Goal: Communication & Community: Answer question/provide support

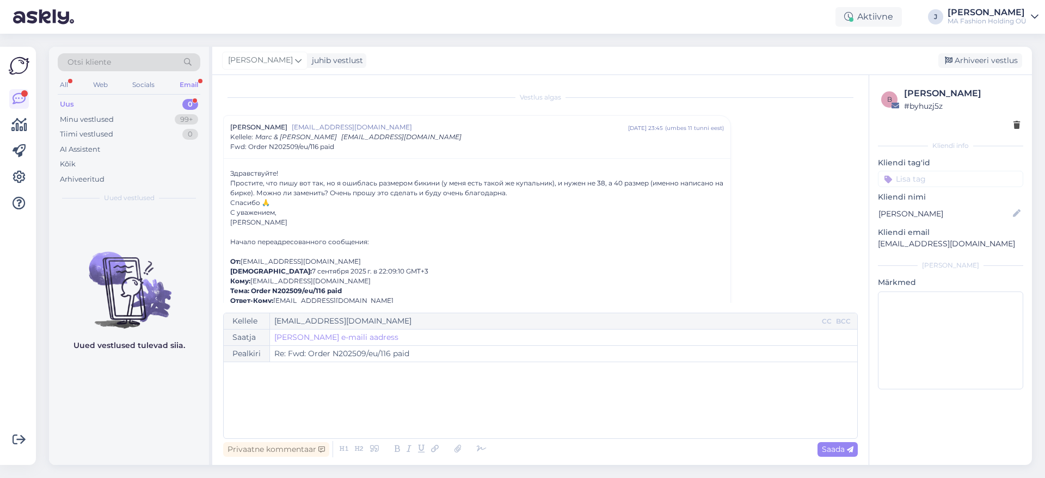
scroll to position [29, 0]
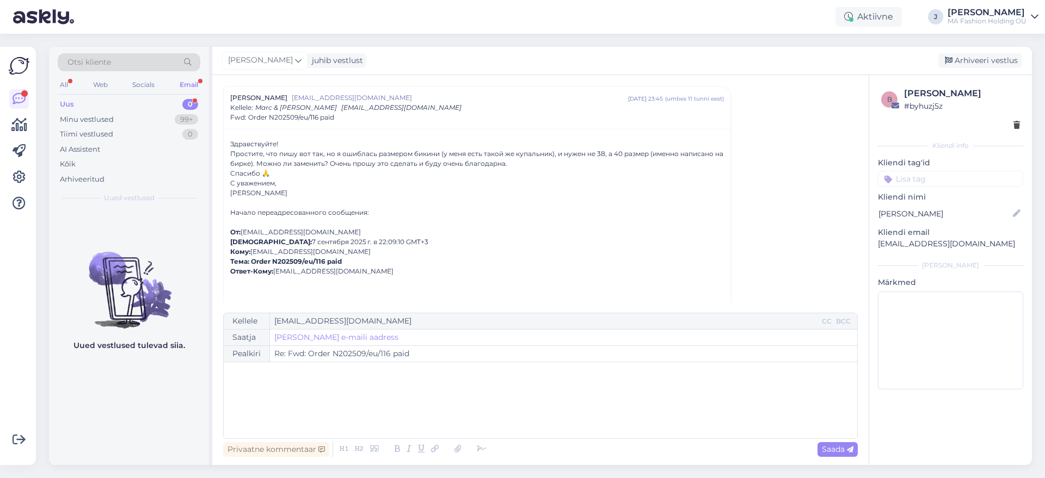
click at [157, 106] on div "Uus 0" at bounding box center [129, 104] width 143 height 15
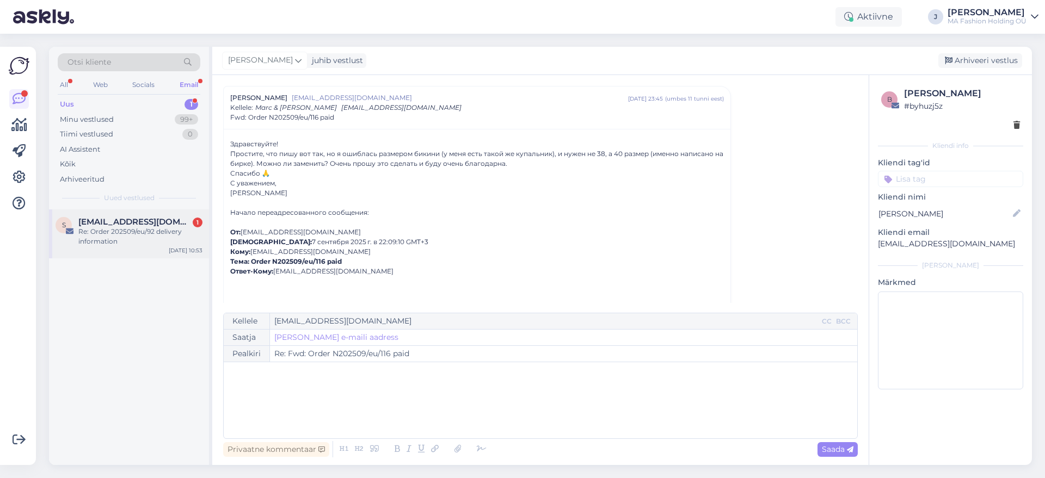
click at [140, 220] on span "[EMAIL_ADDRESS][DOMAIN_NAME]" at bounding box center [134, 222] width 113 height 10
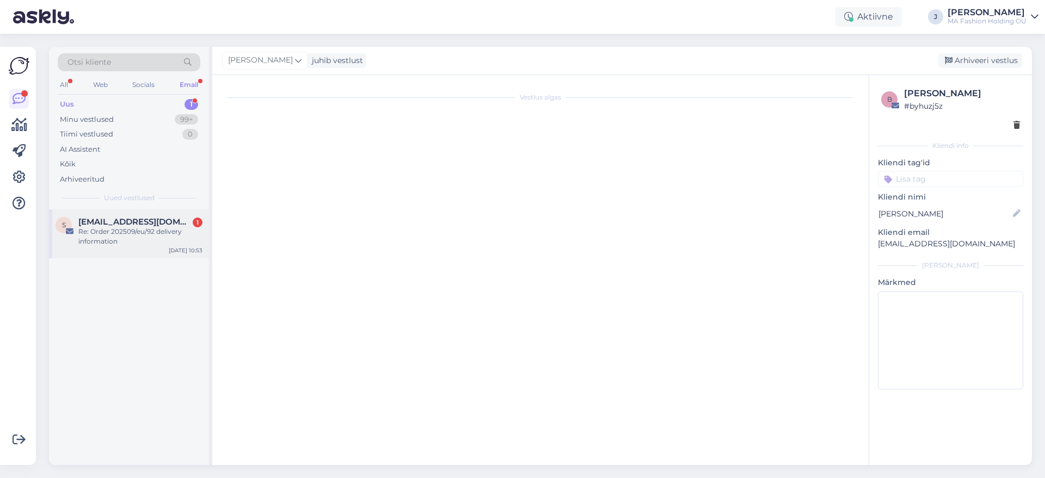
scroll to position [0, 0]
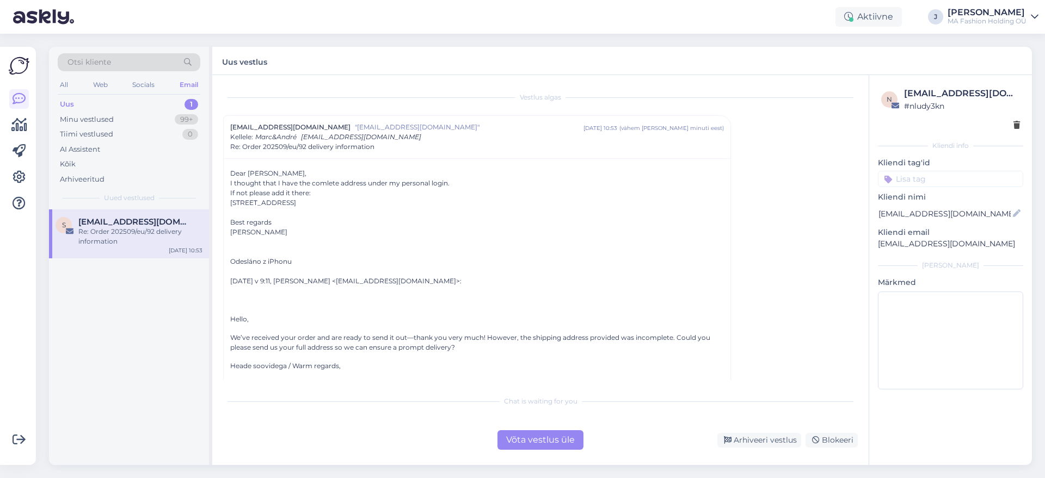
drag, startPoint x: 445, startPoint y: 203, endPoint x: 218, endPoint y: 208, distance: 226.5
click at [219, 207] on div "Vestlus algas [EMAIL_ADDRESS][DOMAIN_NAME] "[EMAIL_ADDRESS][DOMAIN_NAME]" [DATE…" at bounding box center [540, 270] width 656 height 390
copy div "[STREET_ADDRESS]"
click at [99, 83] on div "Web" at bounding box center [100, 85] width 19 height 14
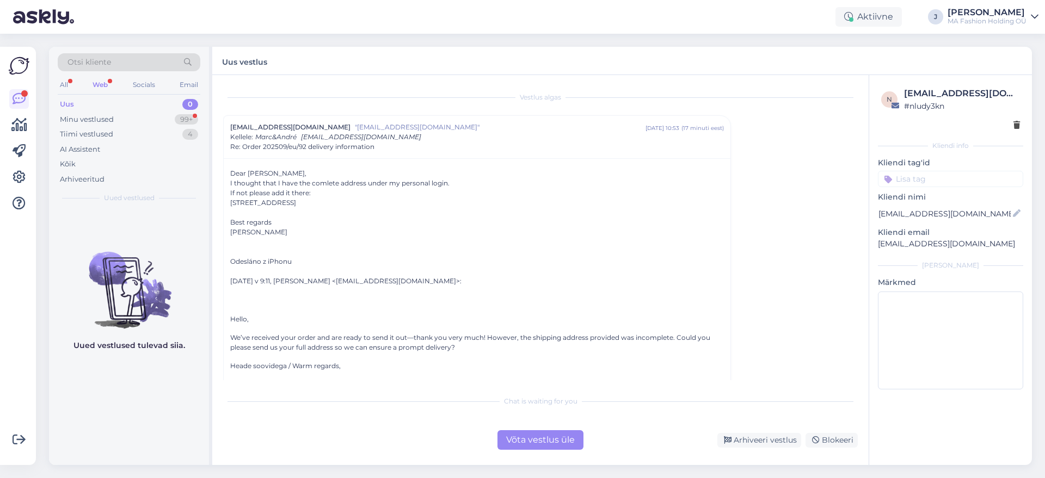
click at [170, 106] on div "Uus 0" at bounding box center [129, 104] width 143 height 15
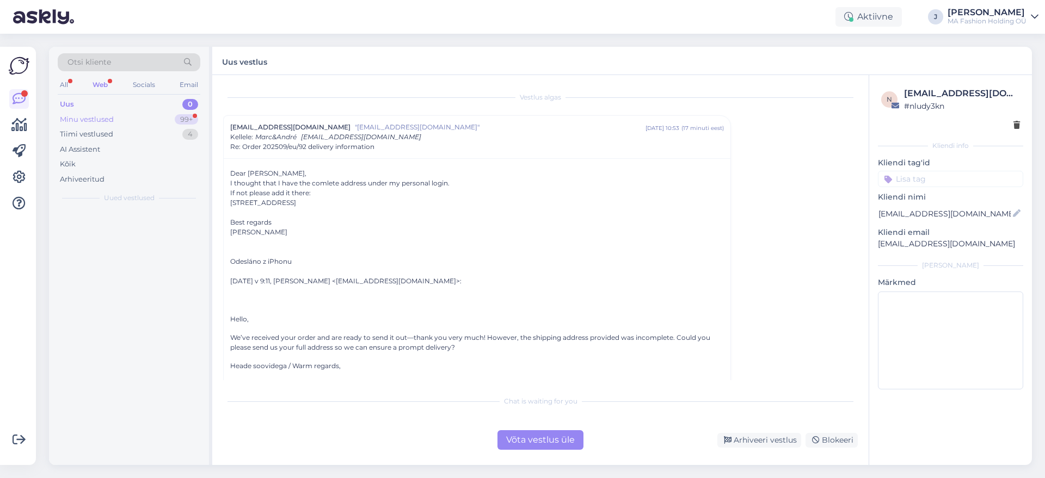
click at [169, 118] on div "Minu vestlused 99+" at bounding box center [129, 119] width 143 height 15
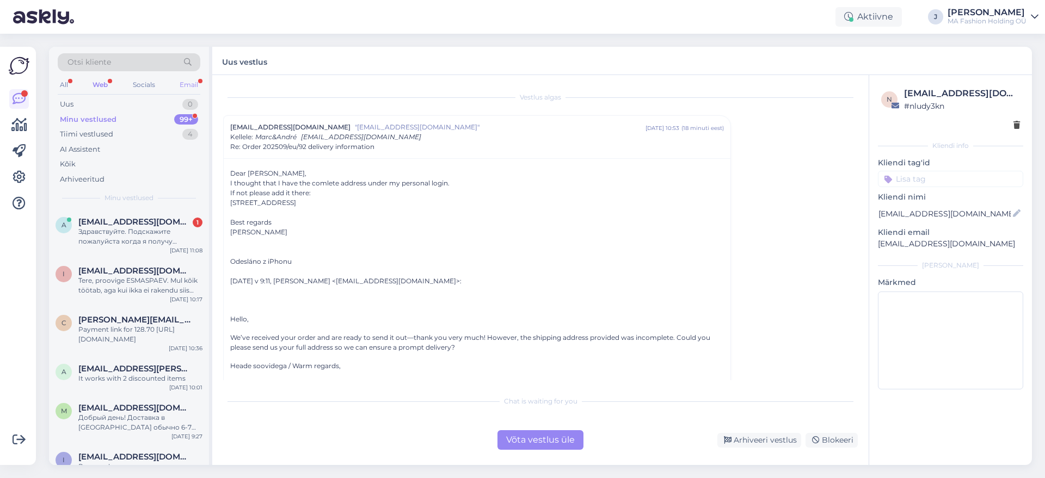
click at [186, 90] on div "Email" at bounding box center [188, 85] width 23 height 14
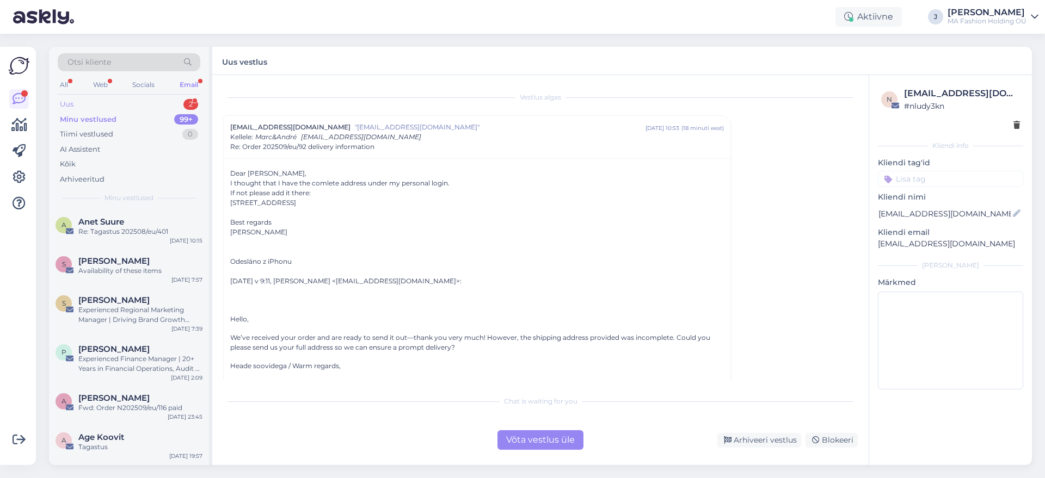
click at [169, 109] on div "Uus 2" at bounding box center [129, 104] width 143 height 15
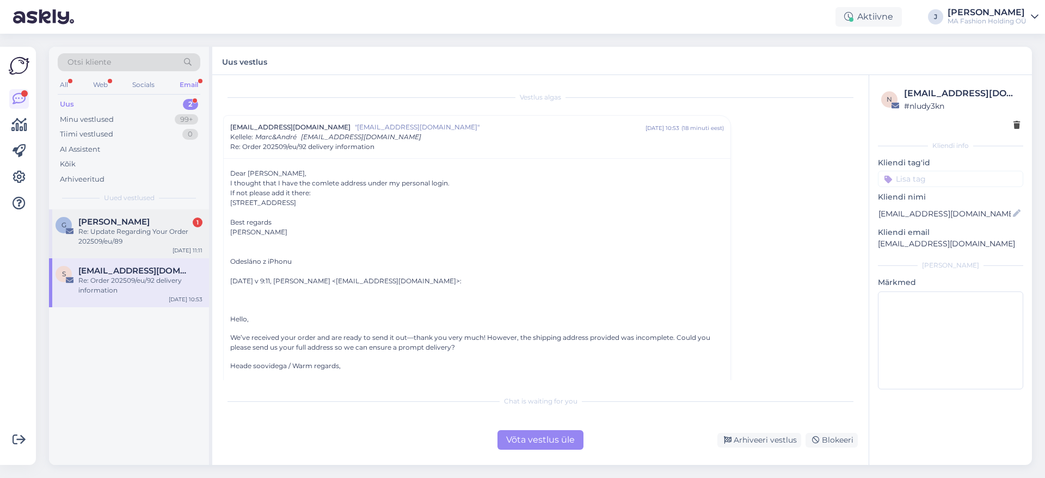
click at [135, 249] on div "G Gergana Paneva 1 Re: Update Regarding Your Order 202509/eu/89 [DATE] 11:11" at bounding box center [129, 234] width 160 height 49
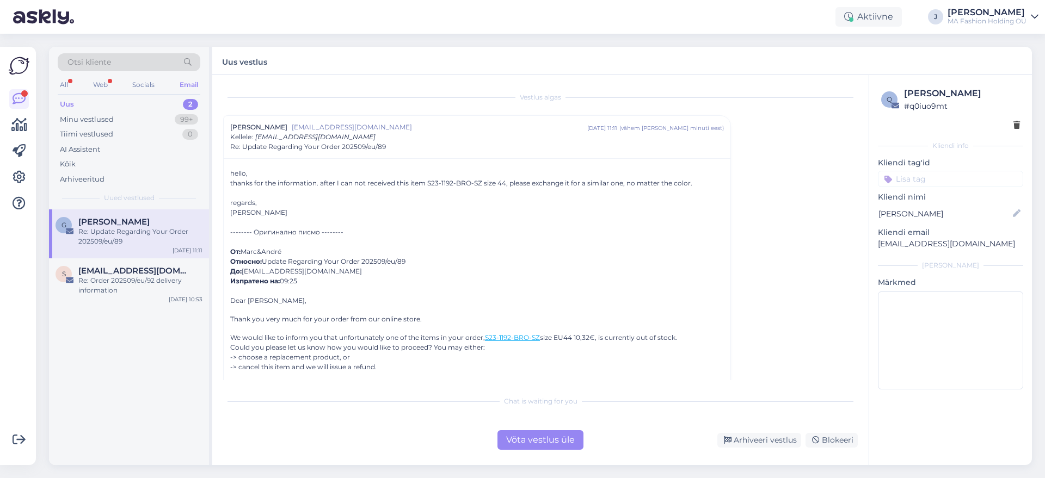
click at [377, 181] on div "thanks for the information. after I can not received this item S23-1192-BRO-SZ …" at bounding box center [477, 184] width 494 height 10
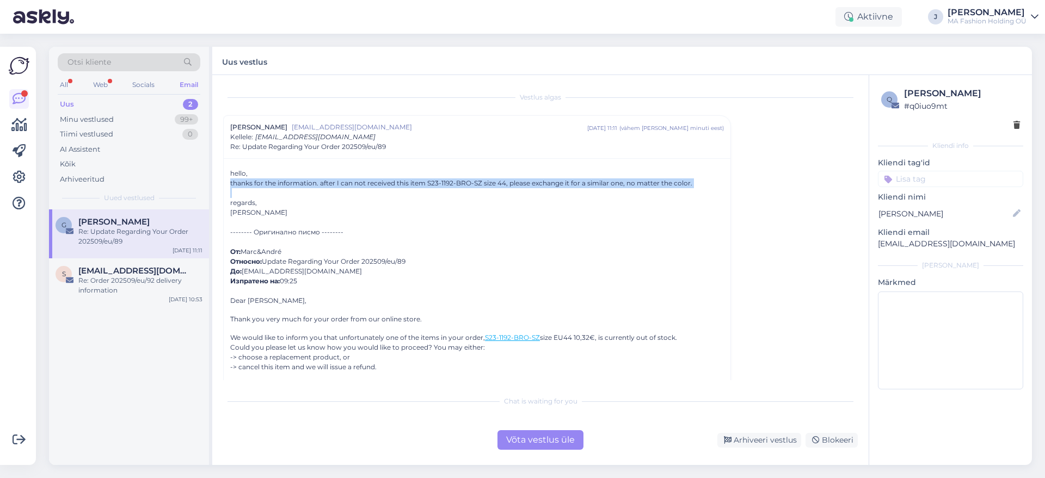
click at [377, 181] on div "thanks for the information. after I can not received this item S23-1192-BRO-SZ …" at bounding box center [477, 184] width 494 height 10
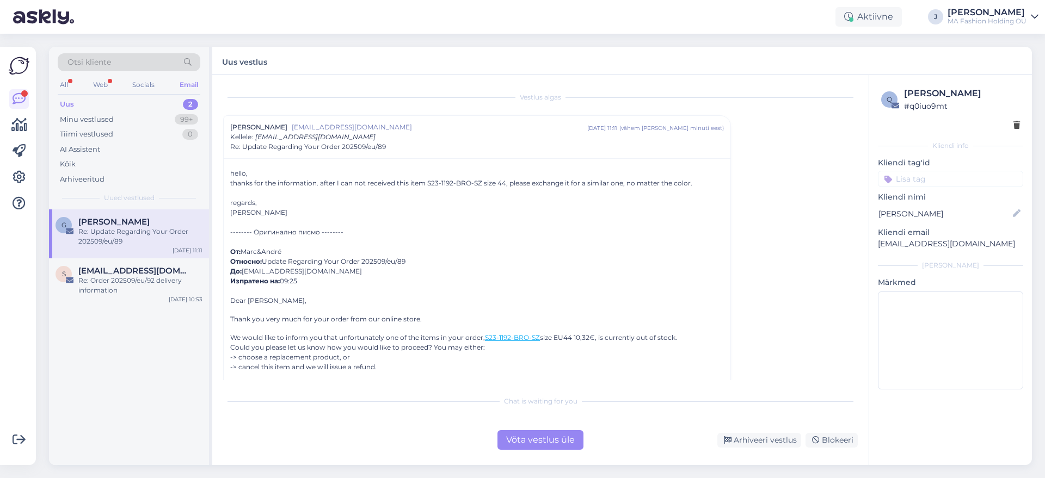
click at [423, 199] on div "regards," at bounding box center [477, 203] width 494 height 10
click at [508, 174] on div "hello," at bounding box center [477, 174] width 494 height 10
click at [527, 184] on div "thanks for the information. after I can not received this item S23-1192-BRO-SZ …" at bounding box center [477, 184] width 494 height 10
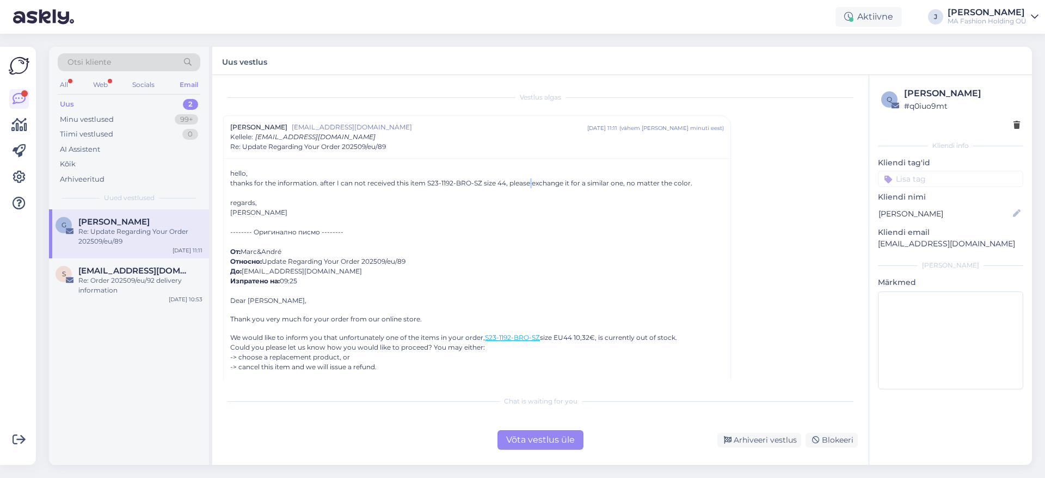
click at [527, 184] on div "thanks for the information. after I can not received this item S23-1192-BRO-SZ …" at bounding box center [477, 184] width 494 height 10
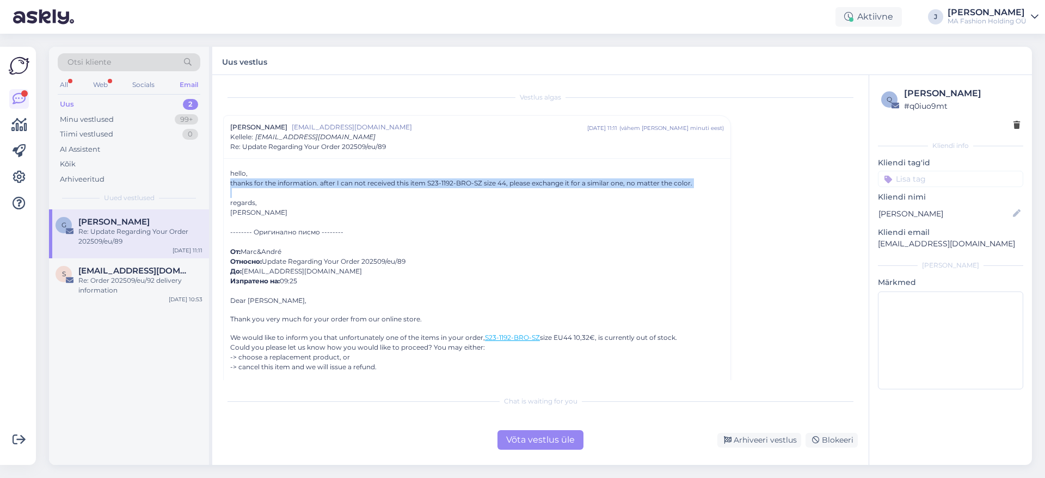
click at [527, 184] on div "thanks for the information. after I can not received this item S23-1192-BRO-SZ …" at bounding box center [477, 184] width 494 height 10
click at [524, 186] on div "thanks for the information. after I can not received this item S23-1192-BRO-SZ …" at bounding box center [477, 184] width 494 height 10
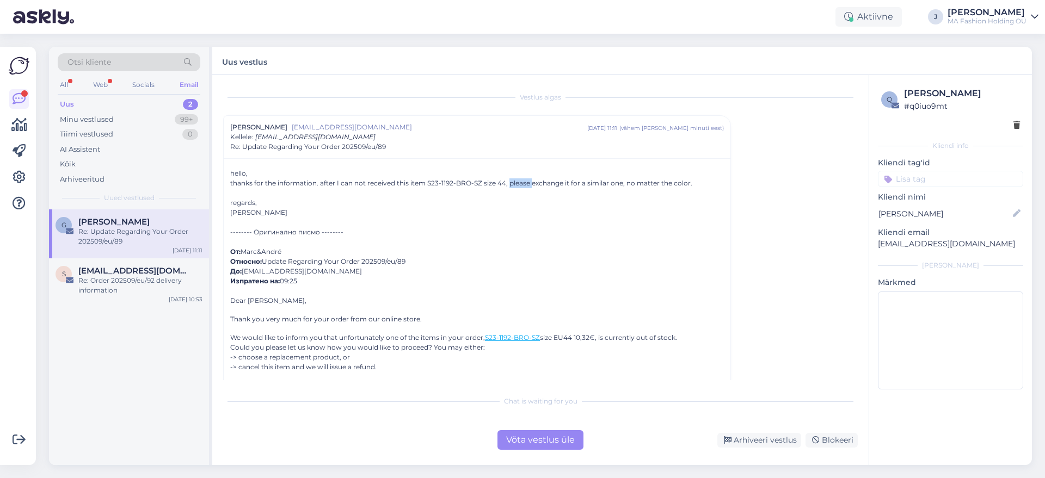
click at [524, 186] on div "thanks for the information. after I can not received this item S23-1192-BRO-SZ …" at bounding box center [477, 184] width 494 height 10
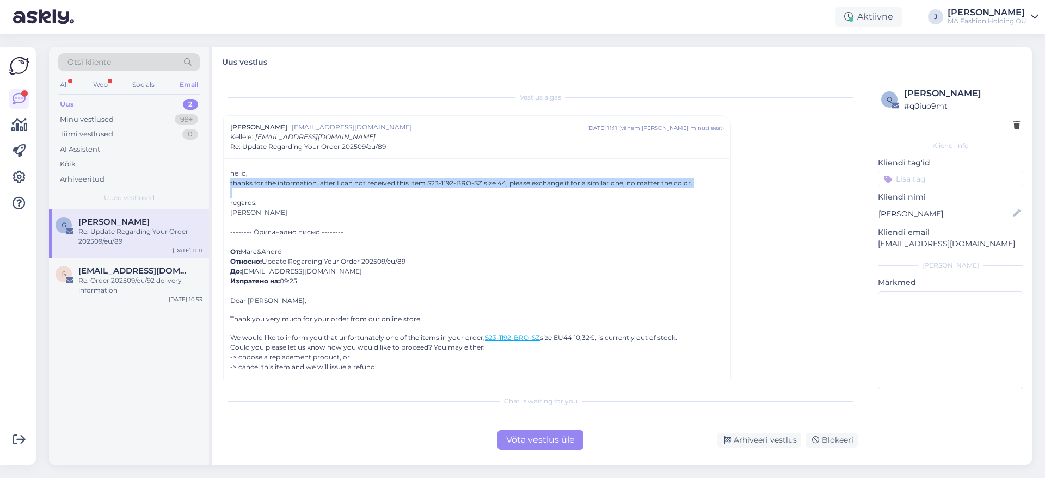
click at [524, 186] on div "thanks for the information. after I can not received this item S23-1192-BRO-SZ …" at bounding box center [477, 184] width 494 height 10
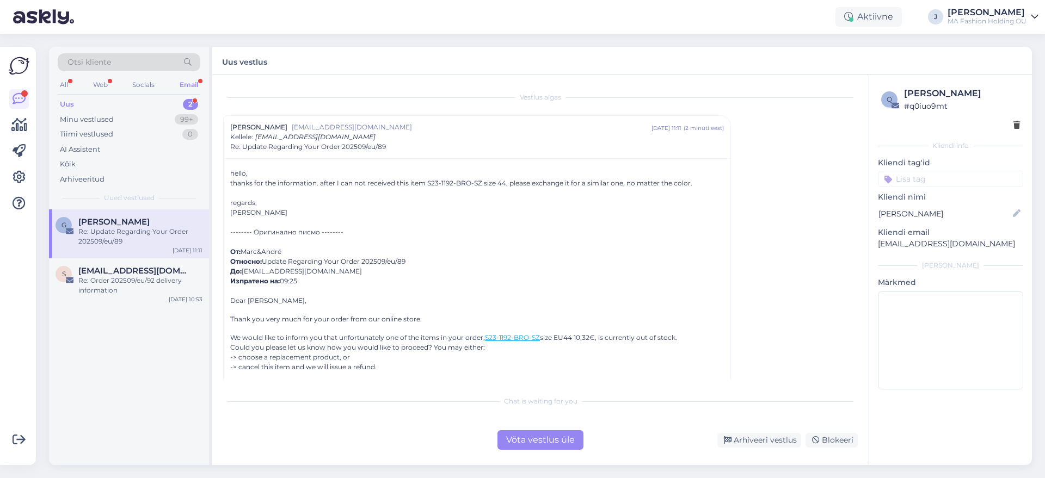
click at [163, 103] on div "Uus 2" at bounding box center [129, 104] width 143 height 15
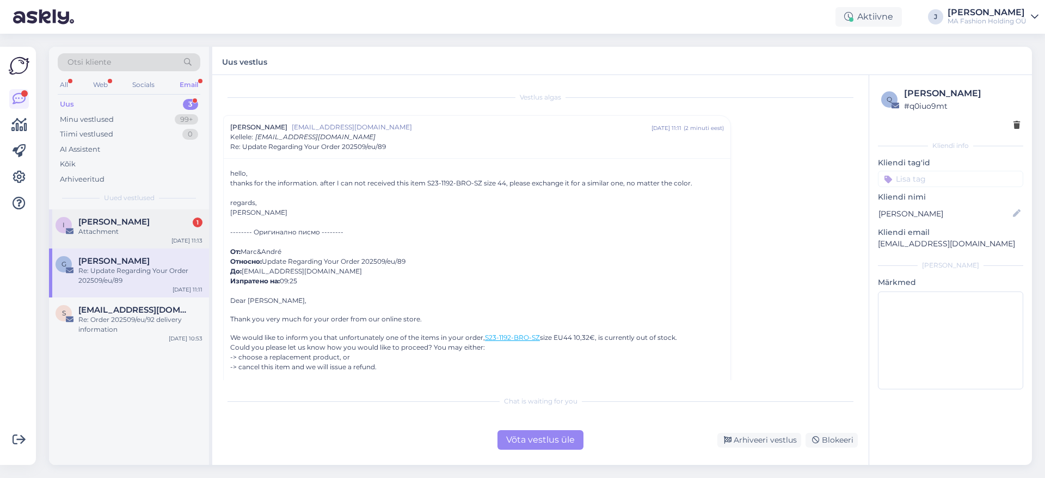
click at [186, 244] on div "[DATE] 11:13" at bounding box center [186, 241] width 31 height 8
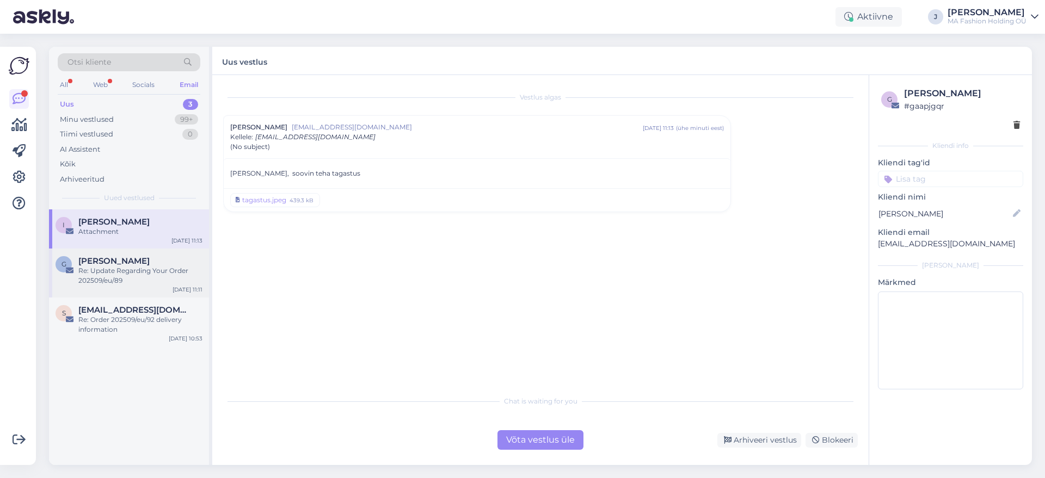
click at [122, 293] on div "G [PERSON_NAME] Re: Update Regarding Your Order 202509/eu/89 [DATE] 11:11" at bounding box center [129, 273] width 160 height 49
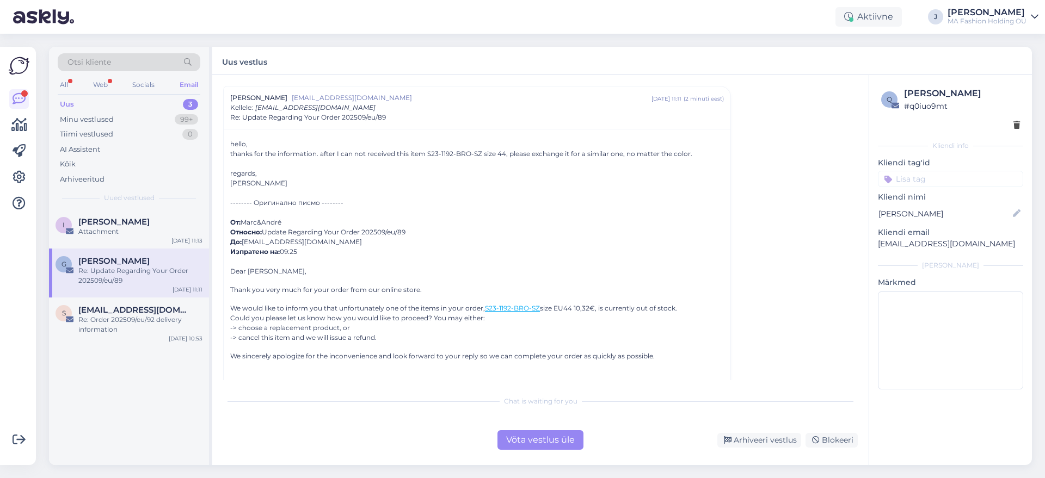
click at [508, 432] on div "Võta vestlus üle" at bounding box center [540, 440] width 86 height 20
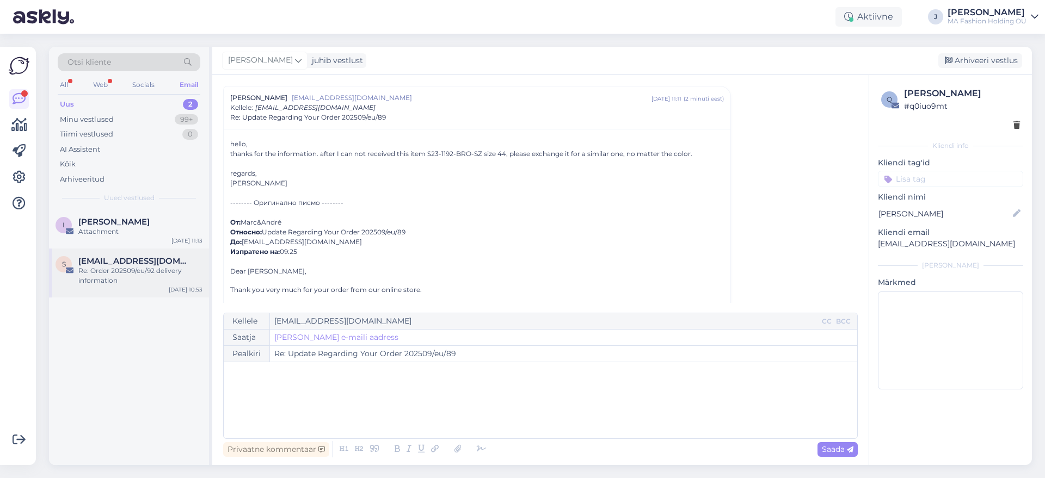
click at [101, 288] on div "s [EMAIL_ADDRESS][DOMAIN_NAME] Re: Order 202509/eu/92 delivery information [DAT…" at bounding box center [129, 273] width 160 height 49
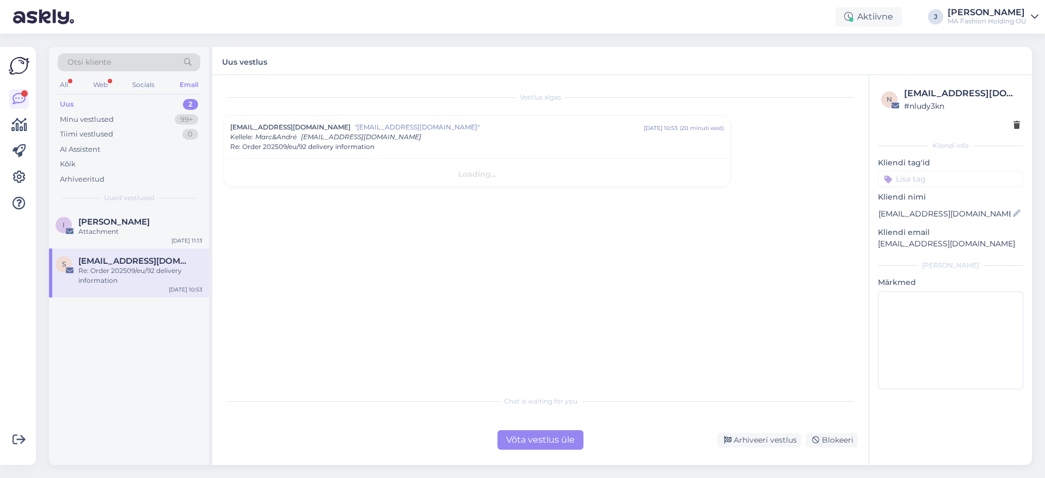
scroll to position [0, 0]
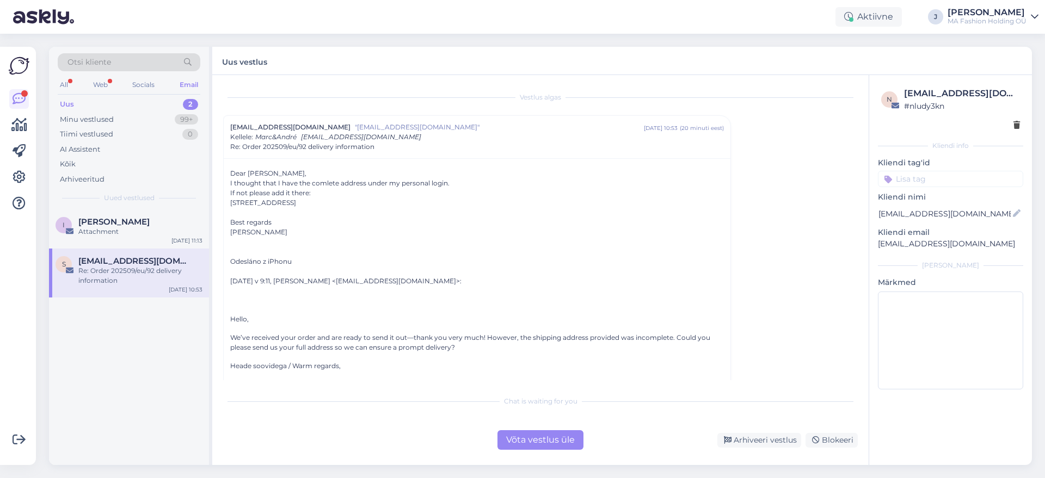
click at [497, 428] on div "Chat is waiting for you Võta vestlus üle Arhiveeri vestlus Blokeeri" at bounding box center [540, 420] width 635 height 60
click at [507, 435] on div "Võta vestlus üle" at bounding box center [540, 440] width 86 height 20
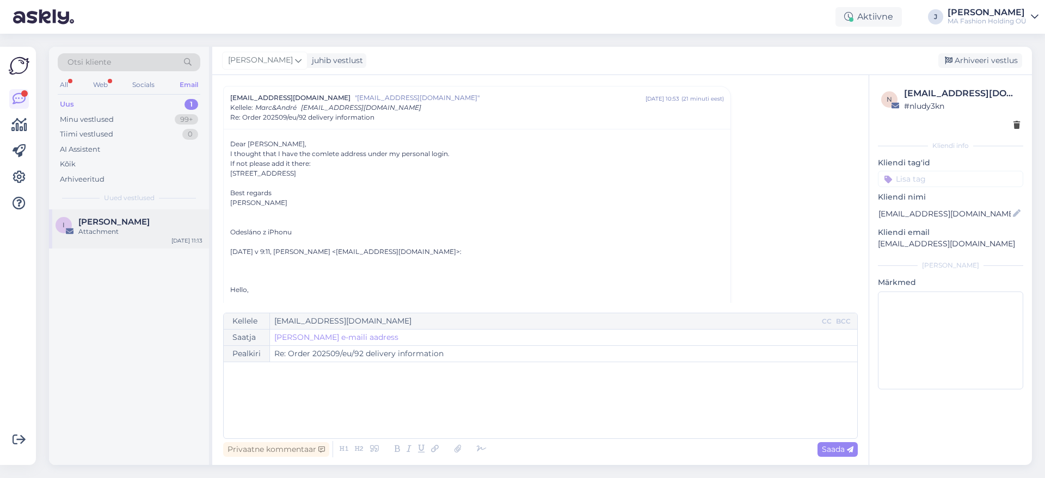
click at [73, 236] on div "I [PERSON_NAME] Attachment" at bounding box center [129, 227] width 147 height 20
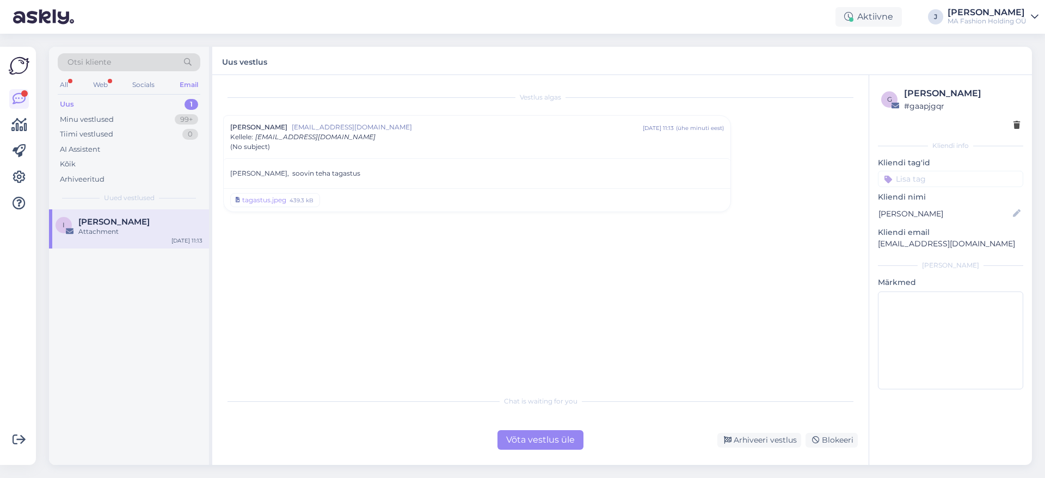
click at [576, 436] on div "Võta vestlus üle" at bounding box center [540, 440] width 86 height 20
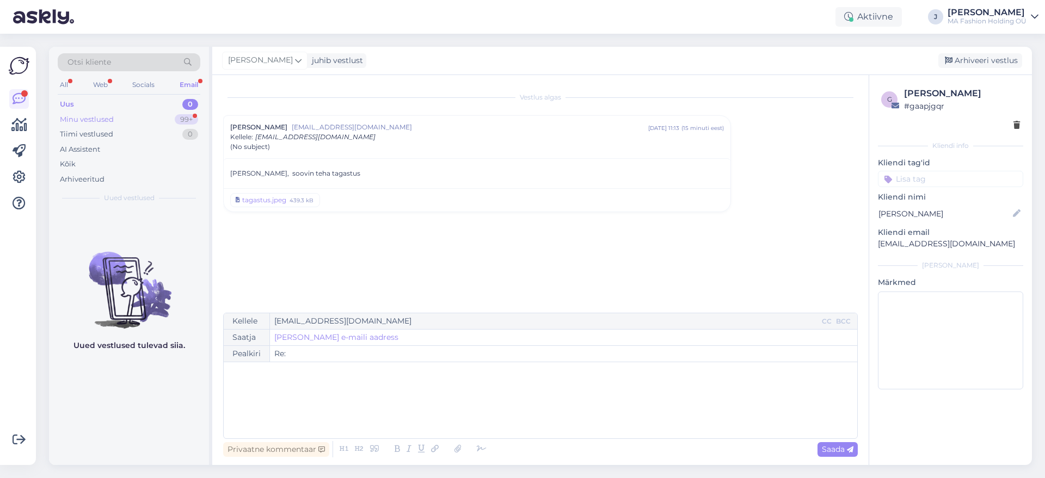
click at [178, 120] on div "99+" at bounding box center [186, 119] width 23 height 11
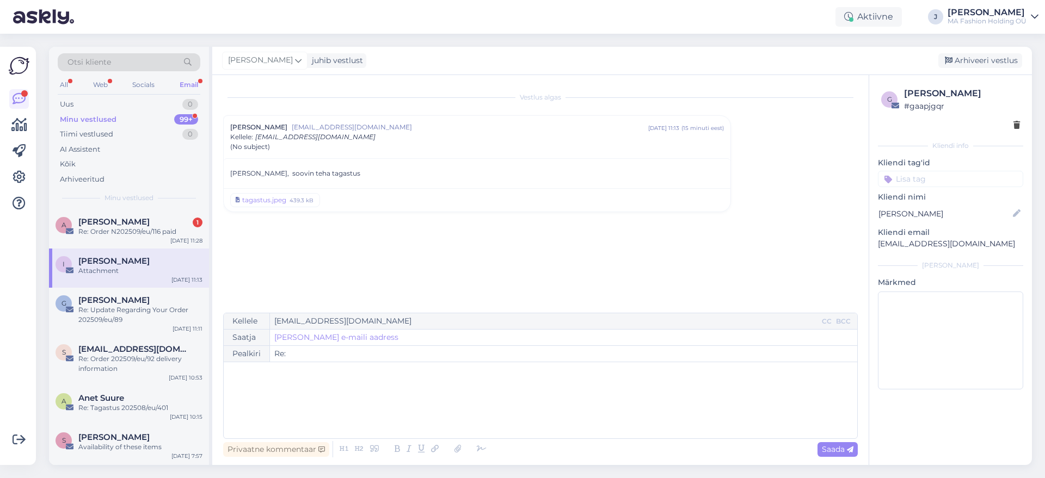
click at [136, 253] on div "I [PERSON_NAME] Attachment [DATE] 11:13" at bounding box center [129, 268] width 160 height 39
click at [140, 242] on div "A [PERSON_NAME] 1 Re: Order N202509/eu/116 paid [DATE] 11:28" at bounding box center [129, 229] width 160 height 39
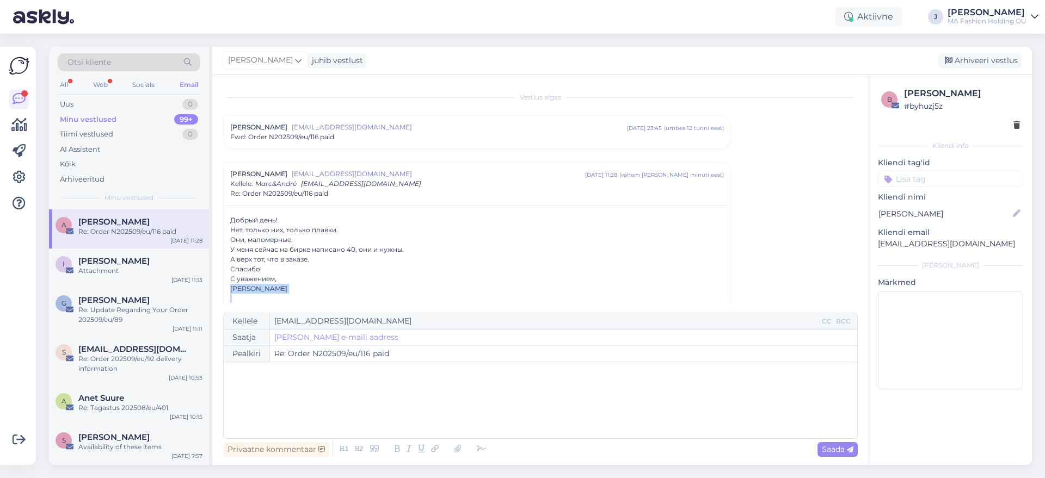
scroll to position [8, 0]
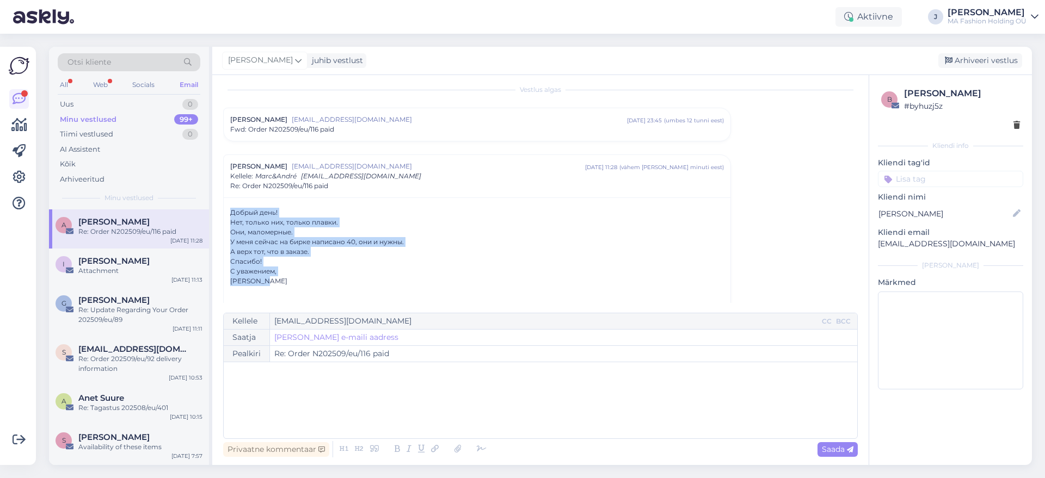
drag, startPoint x: 302, startPoint y: 293, endPoint x: 220, endPoint y: 205, distance: 119.8
click at [220, 205] on div "Vestlus [PERSON_NAME] [EMAIL_ADDRESS][DOMAIN_NAME] [DATE] 23:45 ( umbes 12 tunn…" at bounding box center [540, 270] width 656 height 390
drag, startPoint x: 227, startPoint y: 202, endPoint x: 284, endPoint y: 284, distance: 99.3
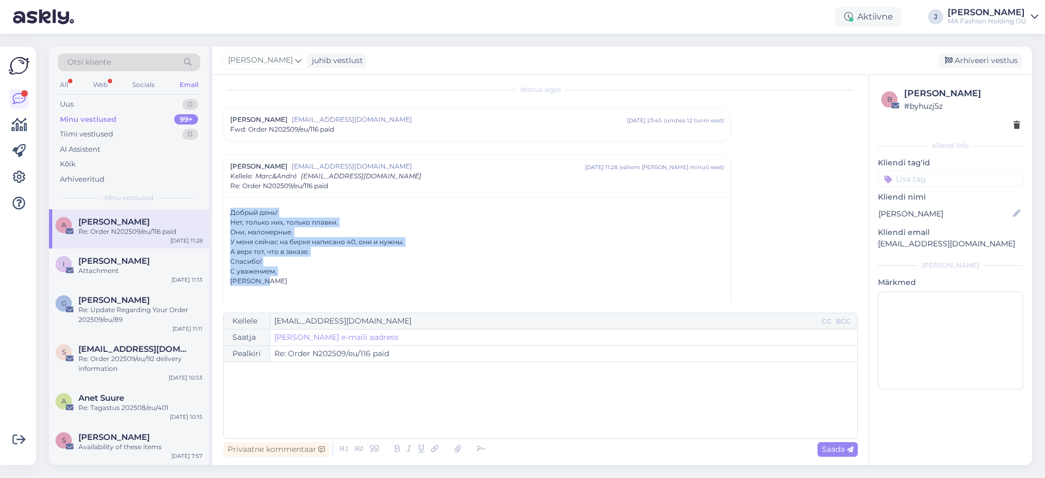
drag, startPoint x: 284, startPoint y: 284, endPoint x: 229, endPoint y: 202, distance: 98.1
click at [222, 193] on div at bounding box center [222, 193] width 0 height 0
click at [286, 274] on div "С уважением," at bounding box center [477, 272] width 494 height 10
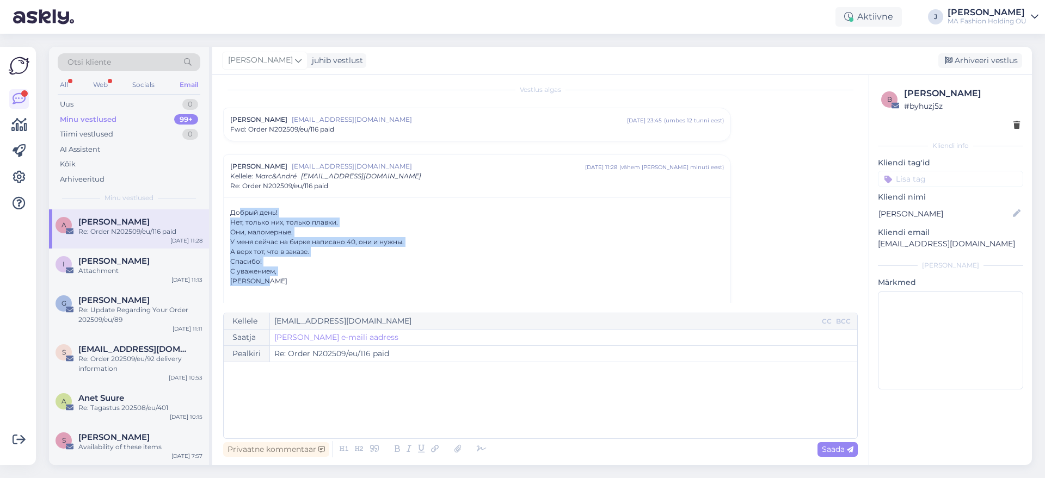
drag, startPoint x: 291, startPoint y: 280, endPoint x: 238, endPoint y: 205, distance: 91.8
click at [273, 229] on div "Они, маломерные." at bounding box center [477, 232] width 494 height 10
drag, startPoint x: 281, startPoint y: 276, endPoint x: 212, endPoint y: 188, distance: 111.7
click at [212, 188] on div "Vestlus [PERSON_NAME] [EMAIL_ADDRESS][DOMAIN_NAME] [DATE] 23:45 ( umbes 12 tunn…" at bounding box center [540, 270] width 656 height 390
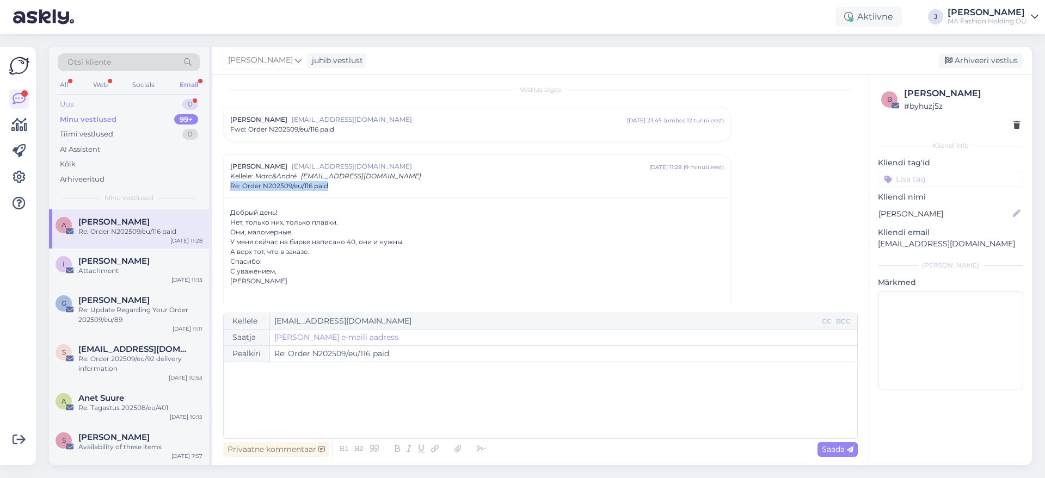
click at [151, 100] on div "Uus 0" at bounding box center [129, 104] width 143 height 15
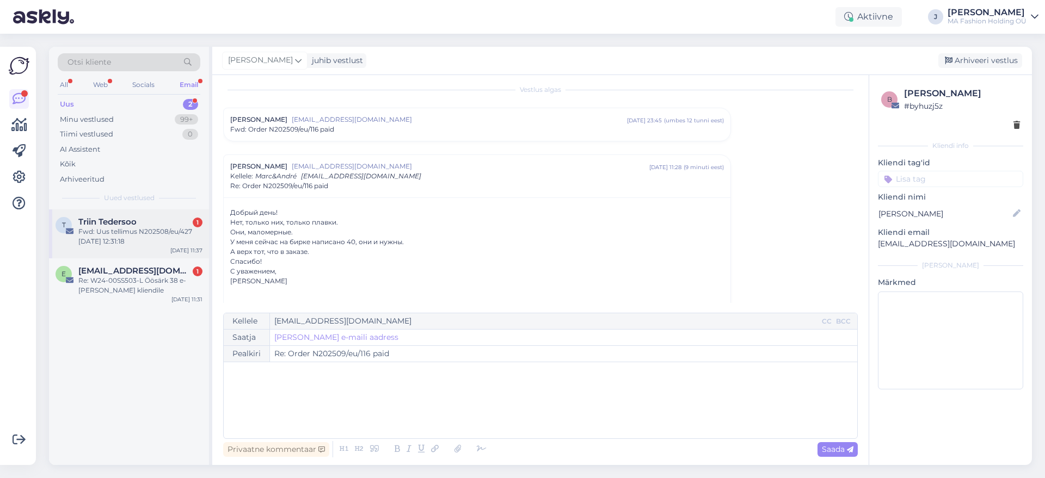
click at [140, 235] on div "Fwd: Uus tellimus N202508/eu/427 [DATE] 12:31:18" at bounding box center [140, 237] width 124 height 20
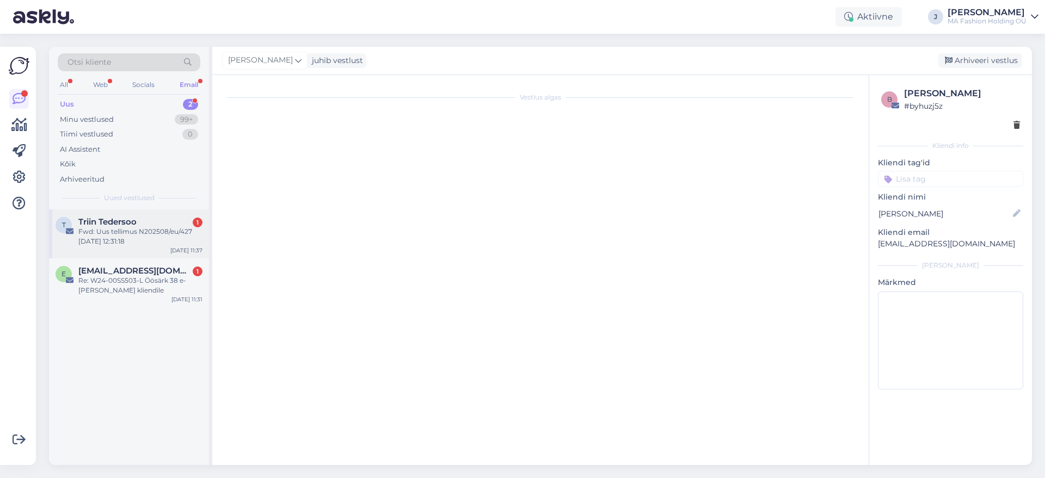
scroll to position [0, 0]
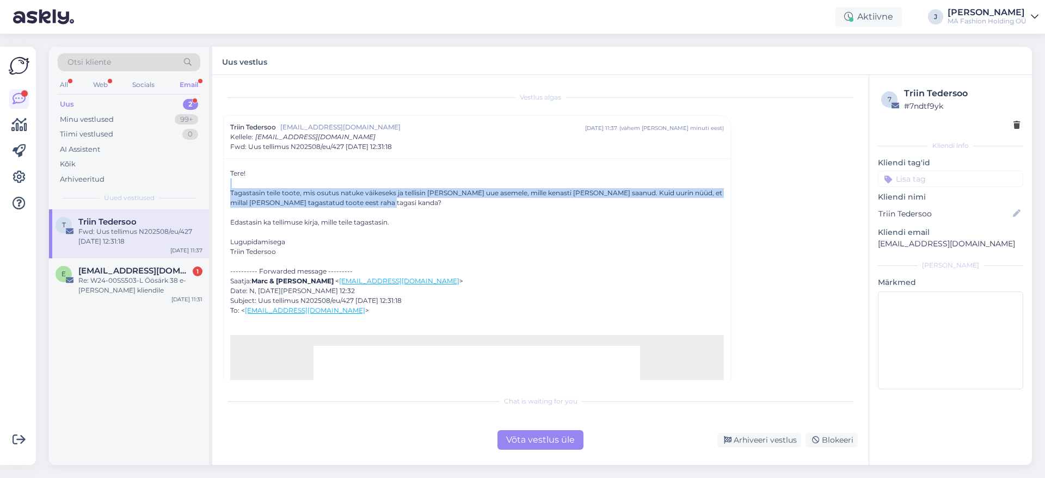
drag, startPoint x: 241, startPoint y: 186, endPoint x: 466, endPoint y: 204, distance: 226.6
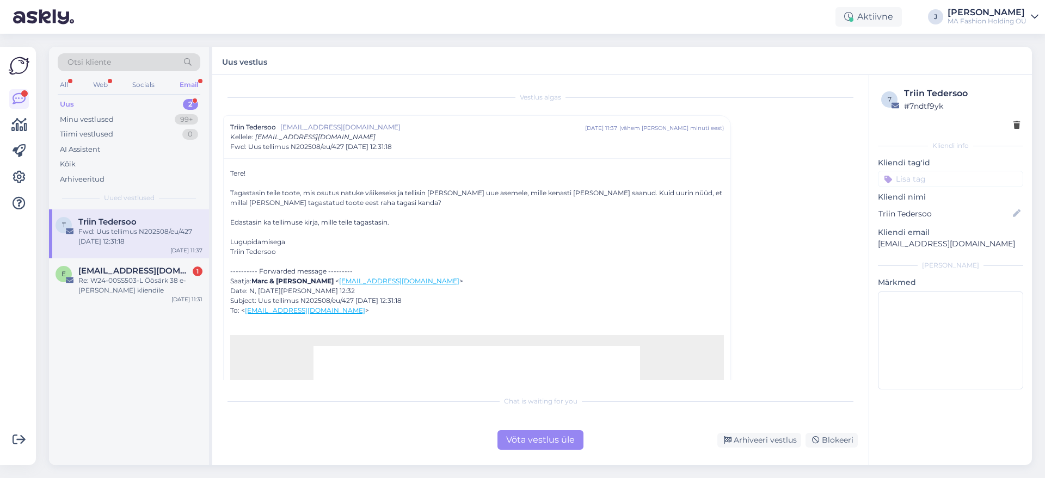
click at [405, 224] on div "Edastasin ka tellimuse kirja, mille teile tagastasin." at bounding box center [477, 223] width 494 height 10
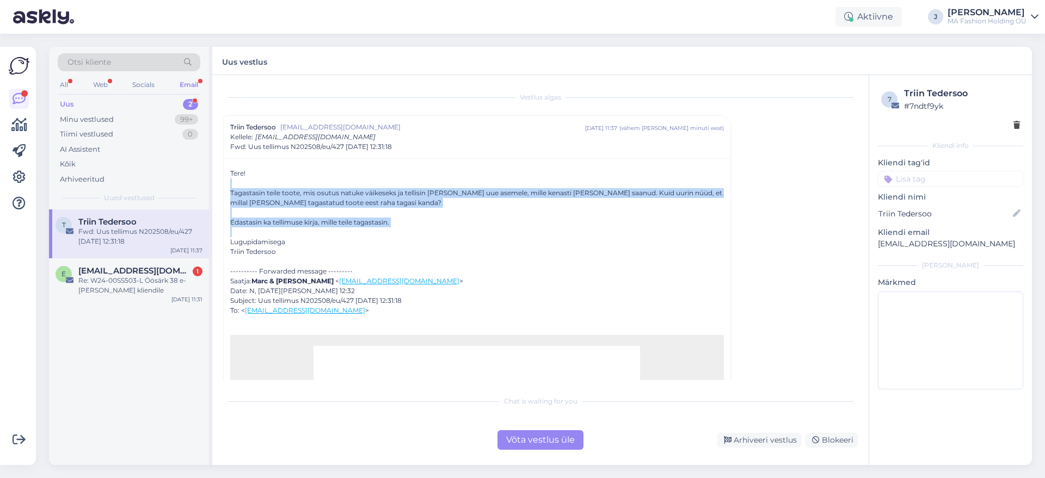
drag, startPoint x: 404, startPoint y: 224, endPoint x: 246, endPoint y: 181, distance: 164.1
click at [641, 193] on div "Tagastasin teile toote, mis osutus natuke väikeseks ja tellisin [PERSON_NAME] u…" at bounding box center [477, 198] width 494 height 20
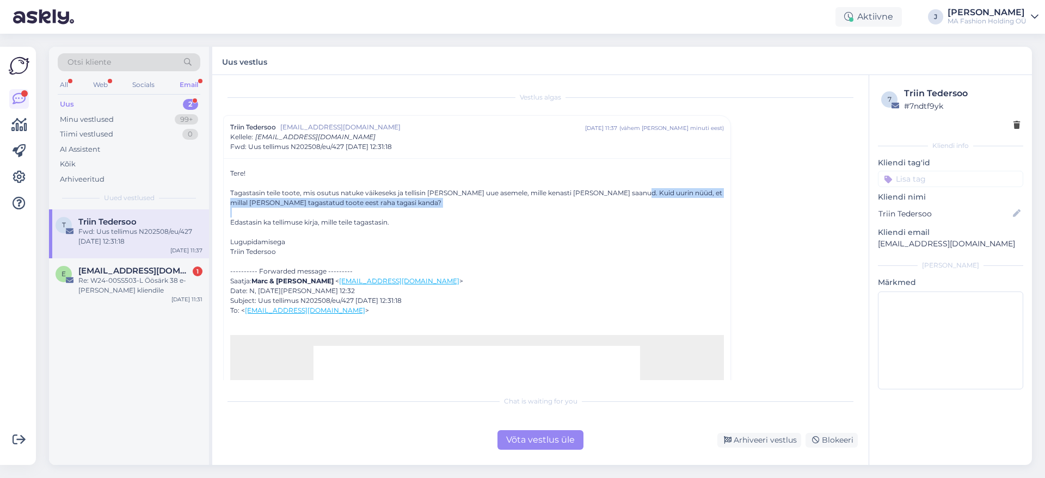
drag, startPoint x: 623, startPoint y: 193, endPoint x: 712, endPoint y: 211, distance: 90.9
click at [706, 207] on div at bounding box center [706, 207] width 0 height 0
drag, startPoint x: 651, startPoint y: 222, endPoint x: 313, endPoint y: 227, distance: 338.0
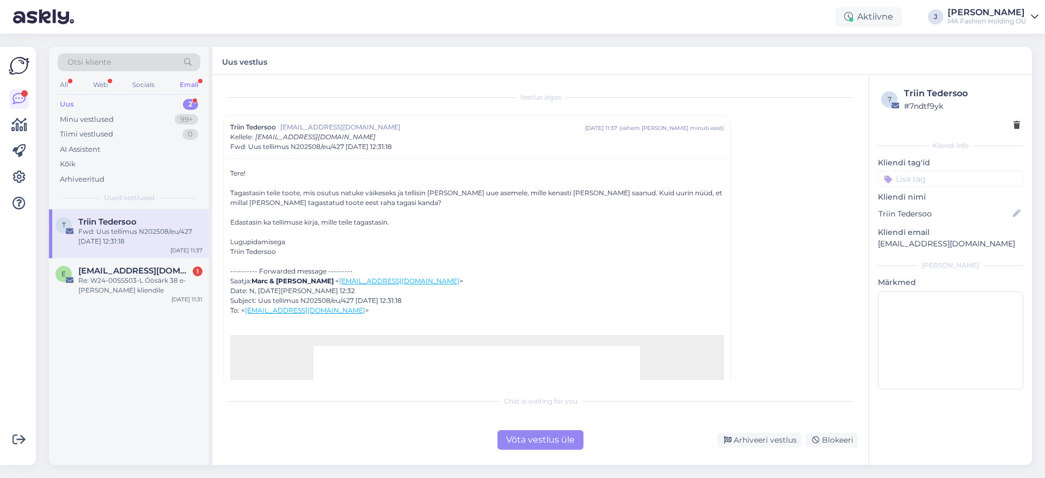
click at [303, 212] on div at bounding box center [477, 213] width 494 height 10
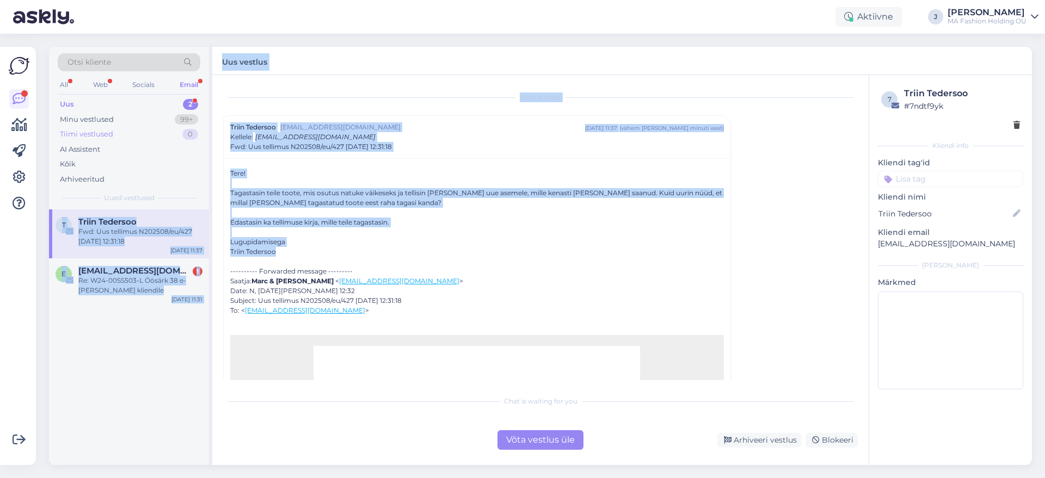
drag, startPoint x: 309, startPoint y: 248, endPoint x: 192, endPoint y: 136, distance: 161.7
click at [191, 136] on div "Otsi kliente All Web Socials Email Uus 2 Minu vestlused 99+ Tiimi vestlused 0 A…" at bounding box center [540, 256] width 983 height 419
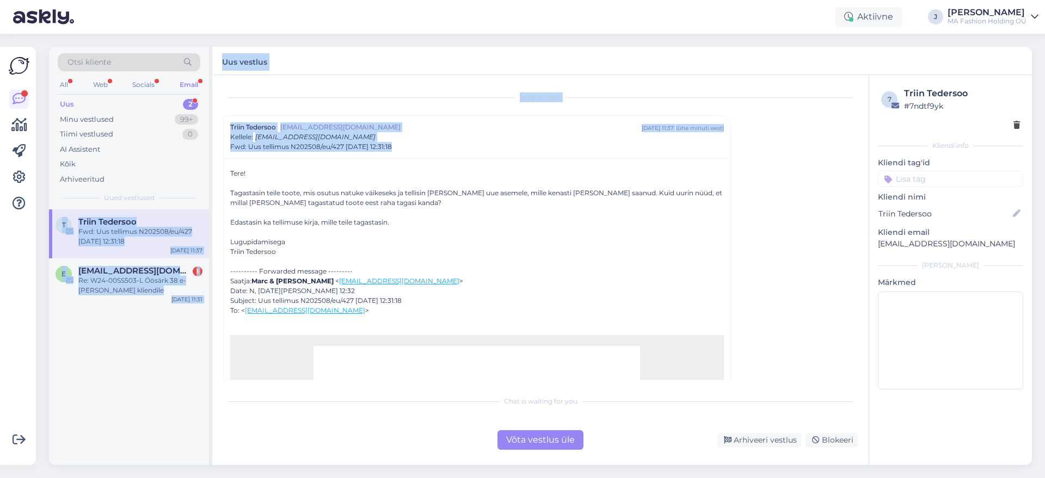
click at [162, 83] on div "All Web Socials Email" at bounding box center [129, 86] width 143 height 17
drag, startPoint x: 153, startPoint y: 78, endPoint x: 160, endPoint y: 83, distance: 8.6
click at [159, 83] on div "All Web Socials Email" at bounding box center [129, 86] width 143 height 17
click at [159, 85] on div "All Web Socials Email" at bounding box center [129, 86] width 143 height 17
click at [154, 87] on div "Socials" at bounding box center [143, 85] width 27 height 14
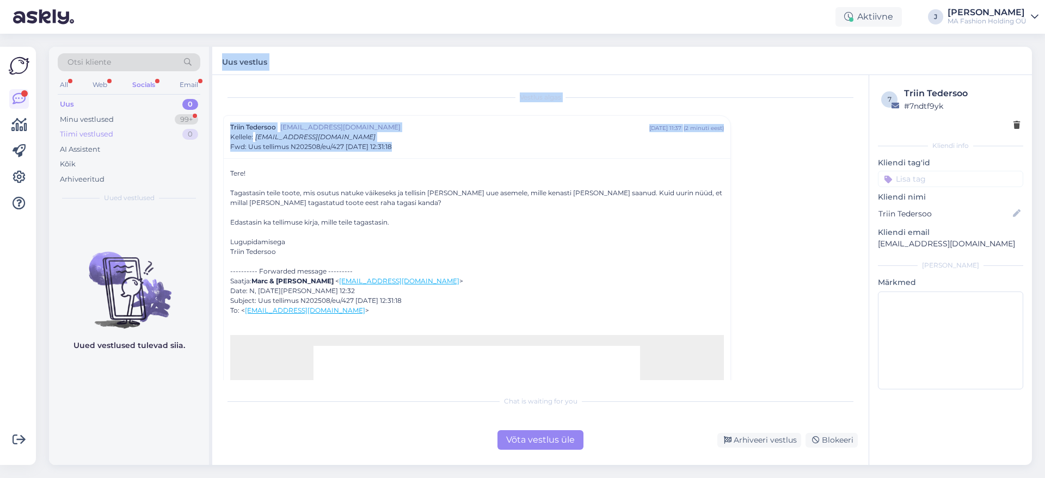
click at [140, 129] on div "Tiimi vestlused 0" at bounding box center [129, 134] width 143 height 15
click at [143, 119] on div "Minu vestlused 99+" at bounding box center [129, 119] width 143 height 15
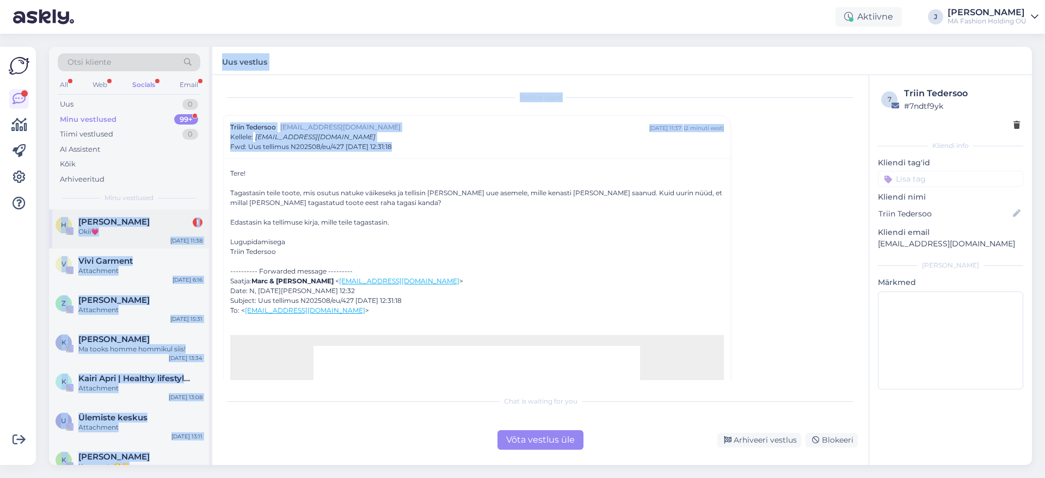
click at [121, 235] on div "Okii💗" at bounding box center [140, 232] width 124 height 10
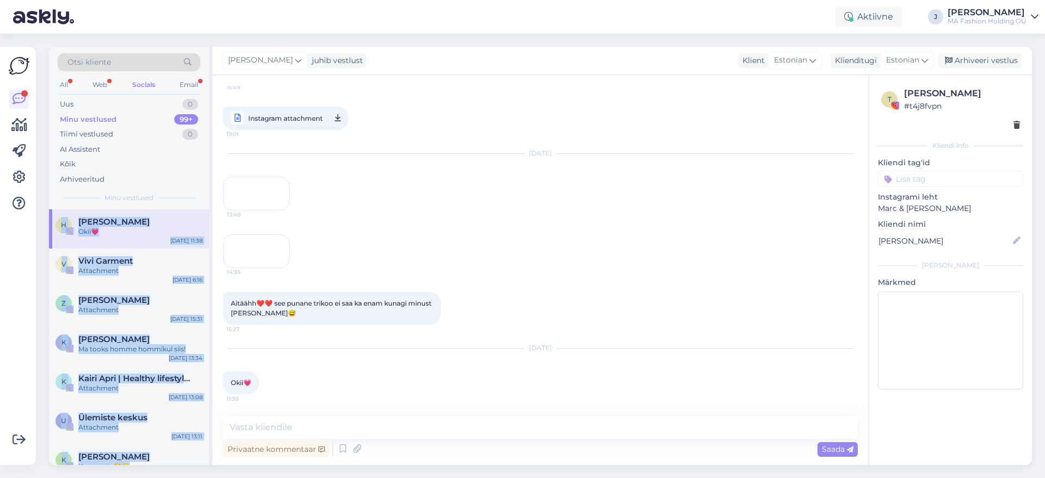
scroll to position [1949, 0]
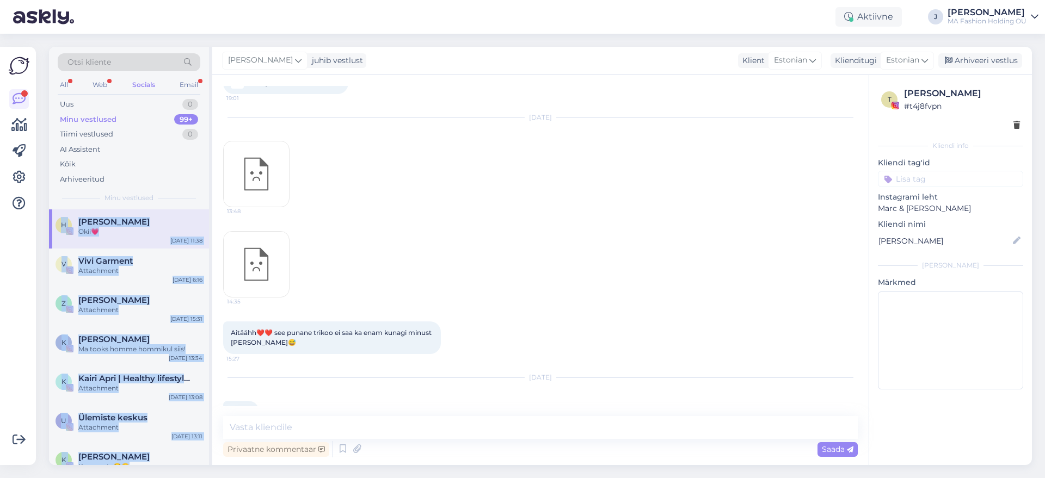
click at [173, 73] on div "Otsi kliente" at bounding box center [129, 65] width 143 height 24
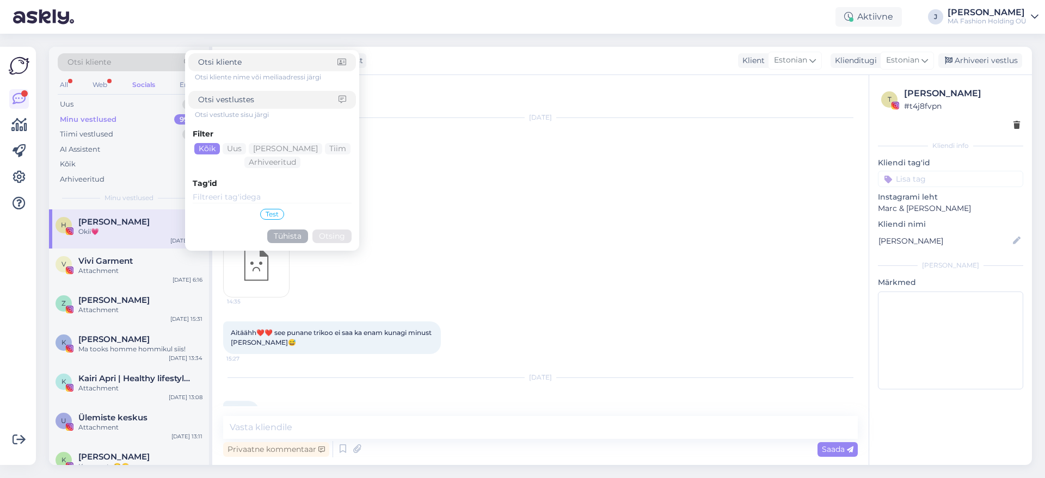
click at [76, 84] on div "All Web Socials Email" at bounding box center [129, 86] width 143 height 17
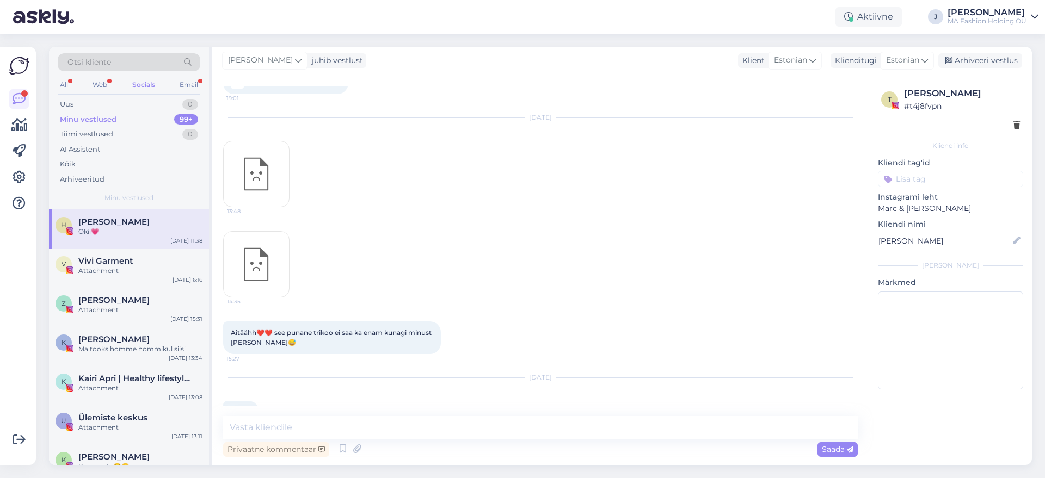
click at [60, 78] on div "All Web Socials Email" at bounding box center [129, 86] width 143 height 17
click at [66, 77] on div "Otsi kliente" at bounding box center [129, 65] width 143 height 24
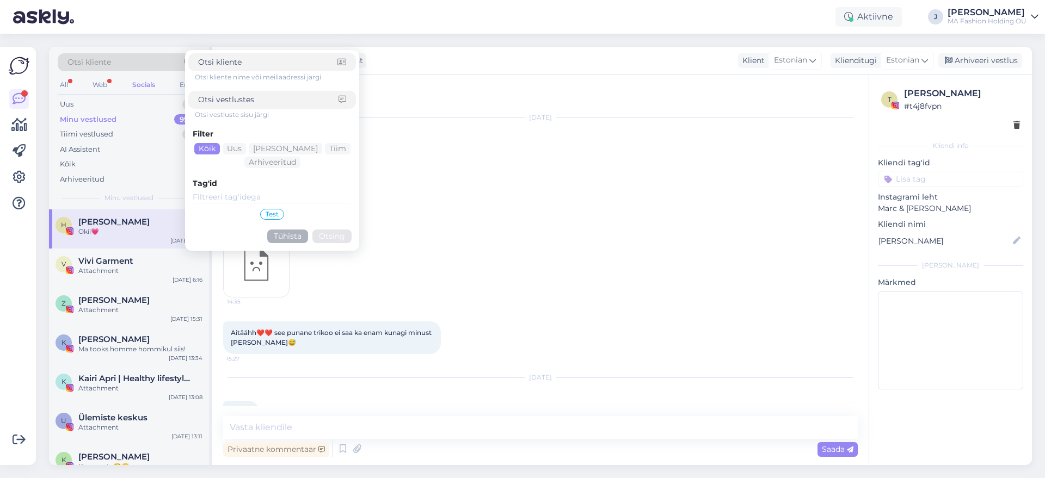
click at [185, 81] on form "Otsi kliente nime või meiliaadressi järgi Otsi vestluste sisu järgi Filter Kõik…" at bounding box center [272, 150] width 174 height 201
click at [192, 78] on div "Otsi kliente nime või meiliaadressi järgi Otsi vestluste sisu järgi Filter Kõik…" at bounding box center [272, 150] width 168 height 194
click at [181, 83] on div "Email" at bounding box center [188, 85] width 23 height 14
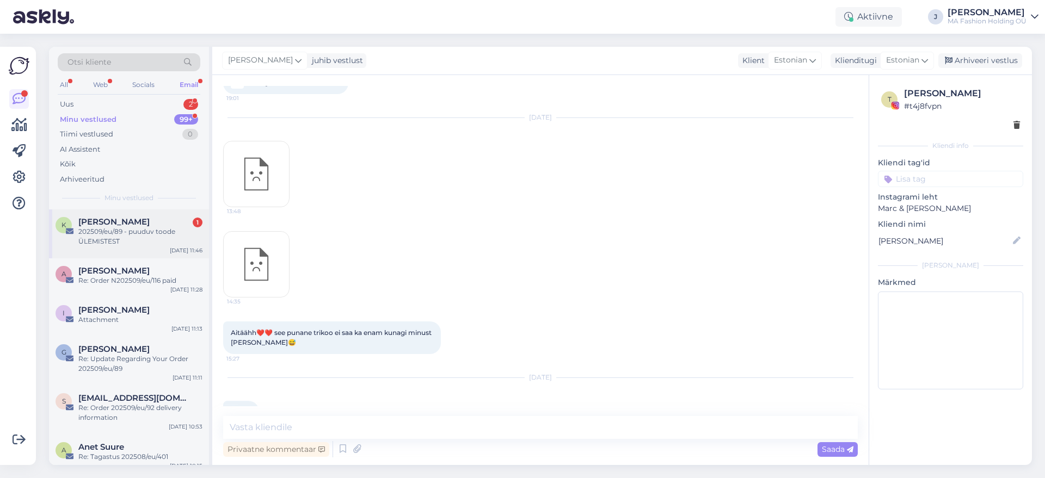
click at [119, 250] on div "K [PERSON_NAME] 1 202509/eu/89 - puuduv toode ÜLEMISTEST [DATE] 11:46" at bounding box center [129, 234] width 160 height 49
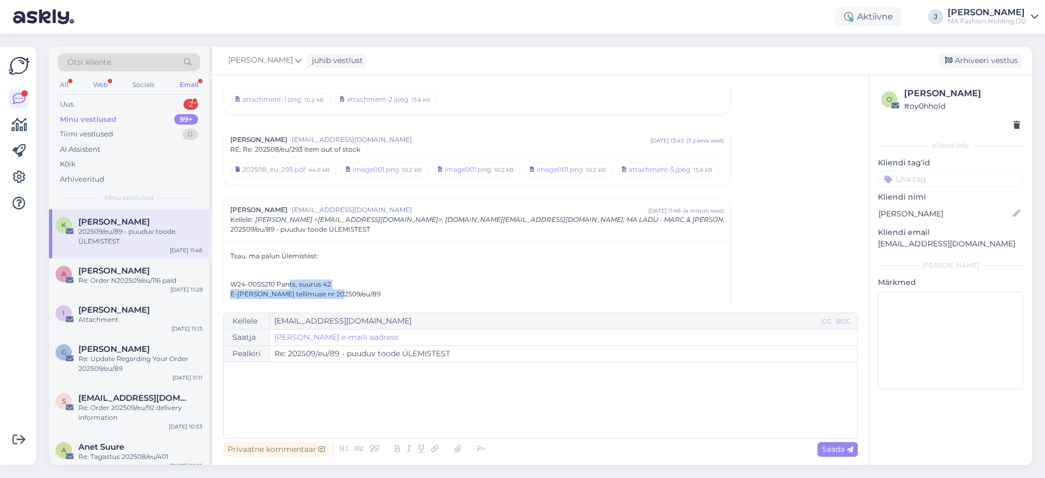
scroll to position [2001, 0]
drag, startPoint x: 361, startPoint y: 294, endPoint x: 216, endPoint y: 254, distance: 151.2
click at [216, 254] on div "Vestlus algas [PERSON_NAME] [EMAIL_ADDRESS][DOMAIN_NAME] [DATE] 14:24 ( 7 kuu e…" at bounding box center [540, 270] width 656 height 390
click at [179, 367] on div "Re: Update Regarding Your Order 202509/eu/89" at bounding box center [140, 364] width 124 height 20
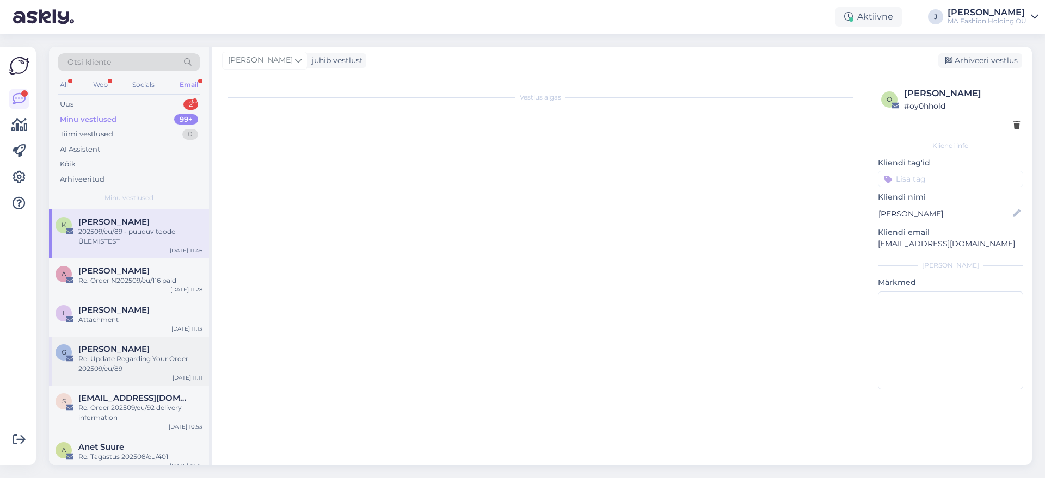
scroll to position [0, 0]
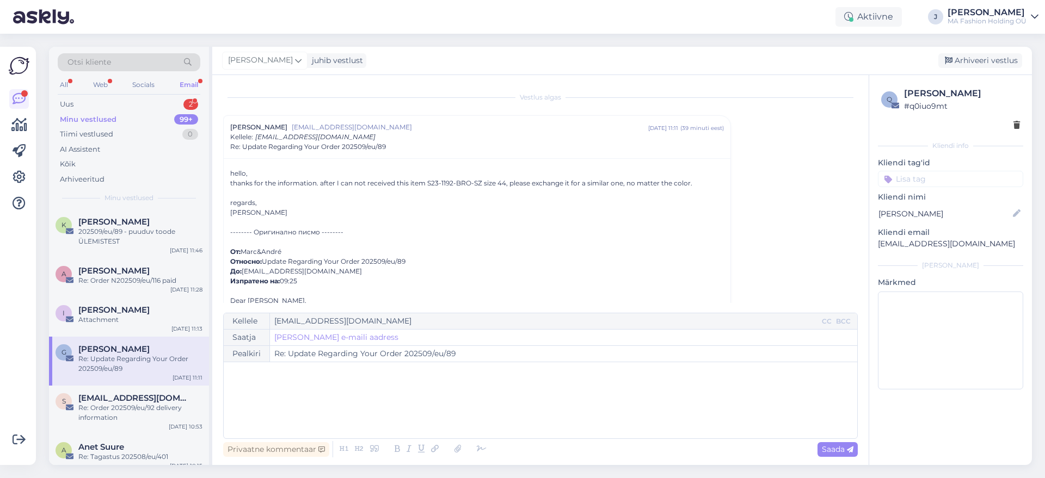
click at [324, 185] on div "thanks for the information. after I can not received this item S23-1192-BRO-SZ …" at bounding box center [477, 184] width 494 height 10
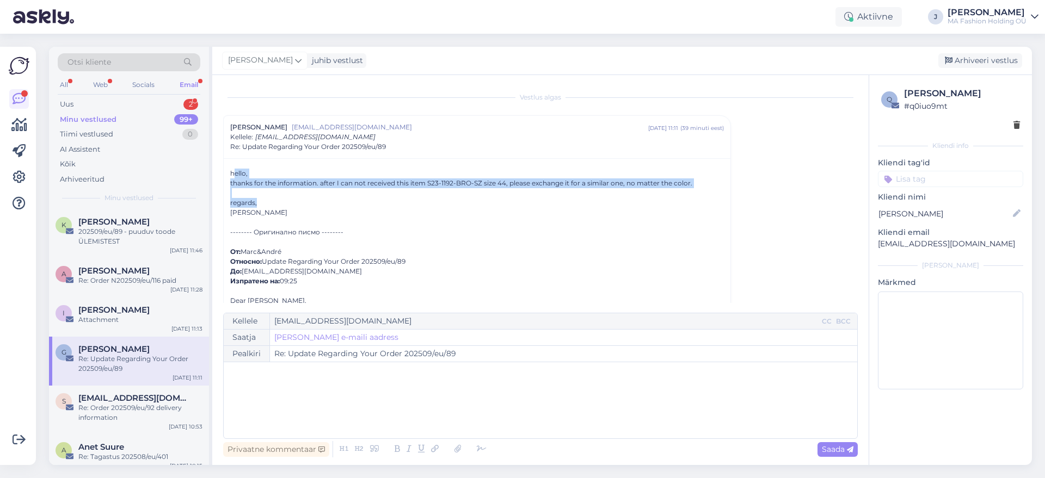
drag, startPoint x: 306, startPoint y: 220, endPoint x: 213, endPoint y: 156, distance: 113.1
click at [225, 159] on div "hello, thanks for the information. after I can not received this item S23-1192-…" at bounding box center [477, 361] width 507 height 407
click at [426, 177] on div "hello," at bounding box center [477, 174] width 494 height 10
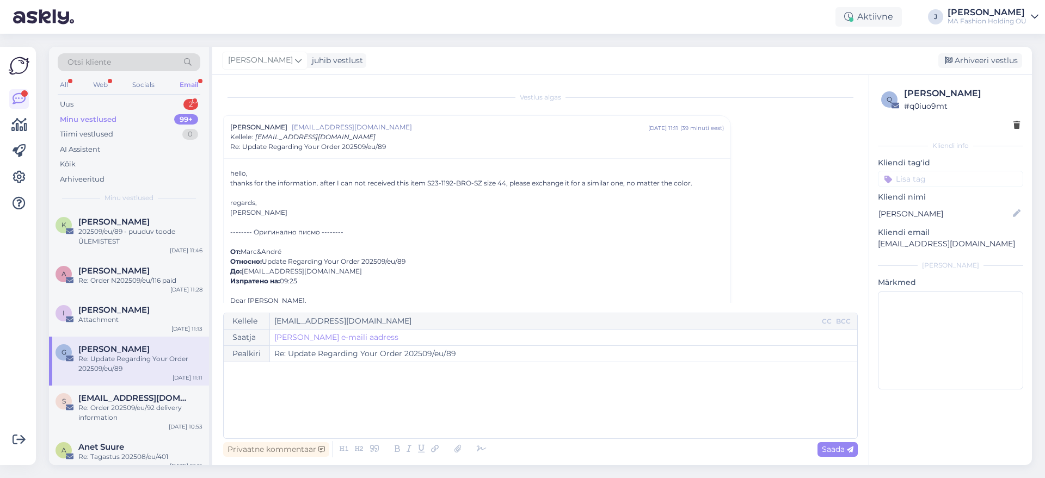
drag, startPoint x: 426, startPoint y: 177, endPoint x: 459, endPoint y: 178, distance: 33.7
click at [454, 178] on div "hello, thanks for the information. after I can not received this item S23-1192-…" at bounding box center [477, 359] width 494 height 381
click at [478, 182] on div "thanks for the information. after I can not received this item S23-1192-BRO-SZ …" at bounding box center [477, 184] width 494 height 10
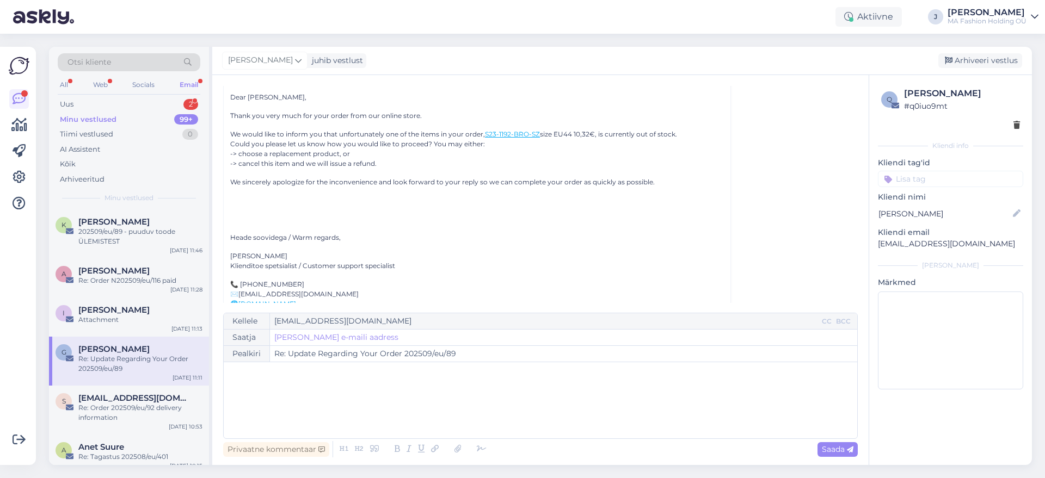
scroll to position [204, 0]
click at [130, 86] on div "Socials" at bounding box center [143, 85] width 27 height 14
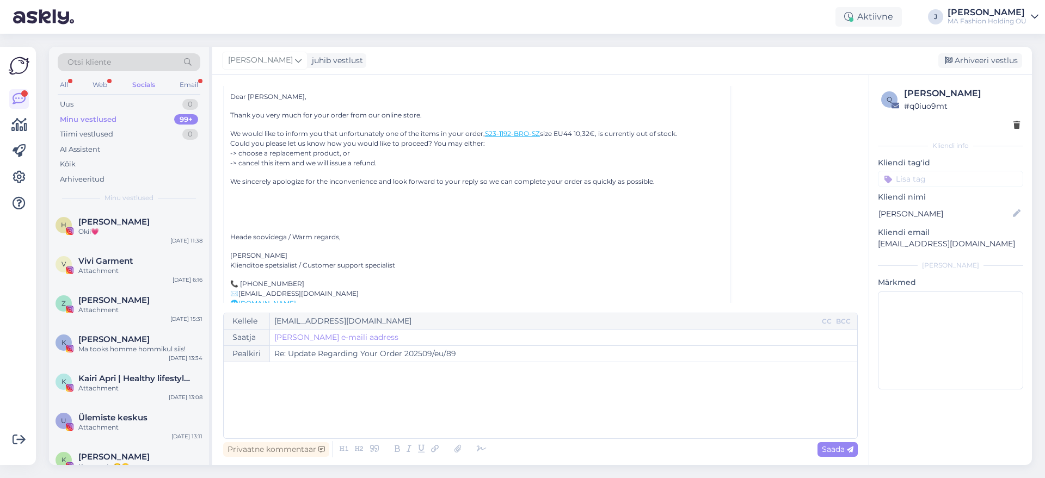
click at [168, 113] on div "Minu vestlused 99+" at bounding box center [129, 119] width 143 height 15
click at [167, 103] on div "Uus 0" at bounding box center [129, 104] width 143 height 15
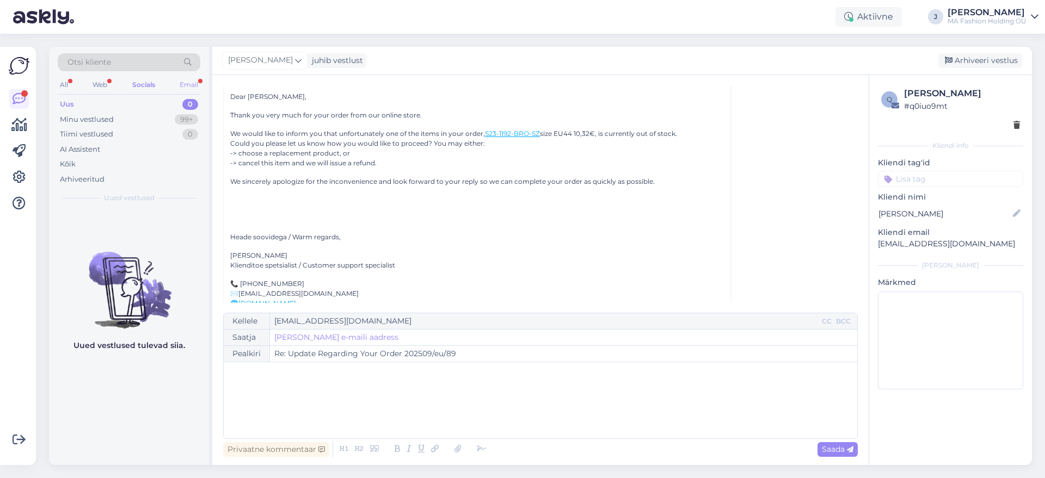
click at [189, 81] on div "Email" at bounding box center [188, 85] width 23 height 14
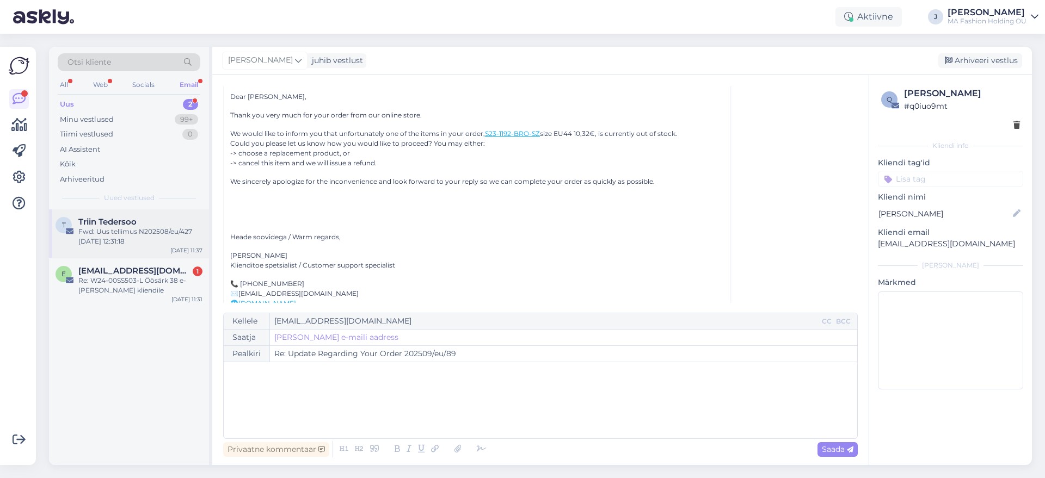
click at [139, 247] on div "T Triin Tedersoo Fwd: Uus tellimus N202508/eu/427 [DATE] 12:31:18 [DATE] 11:37" at bounding box center [129, 234] width 160 height 49
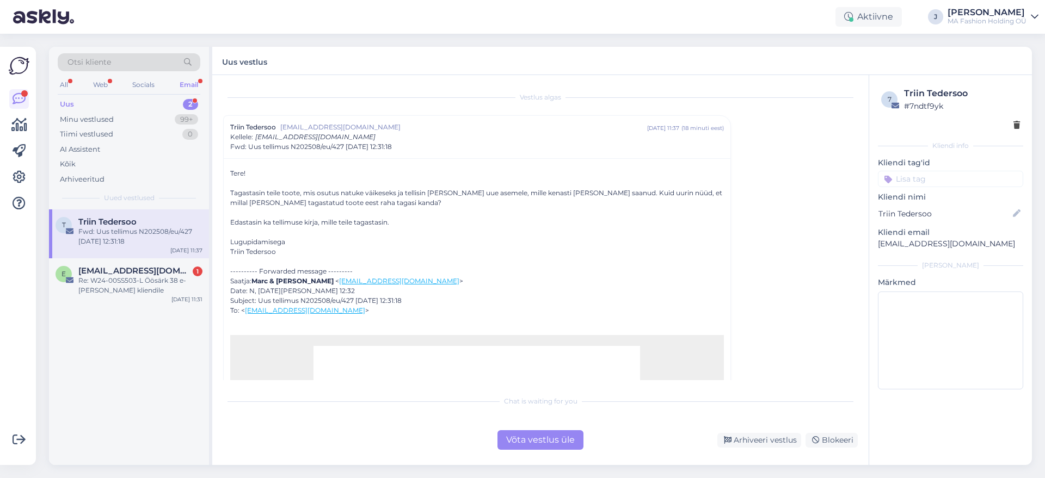
click at [556, 445] on div "Võta vestlus üle" at bounding box center [540, 440] width 86 height 20
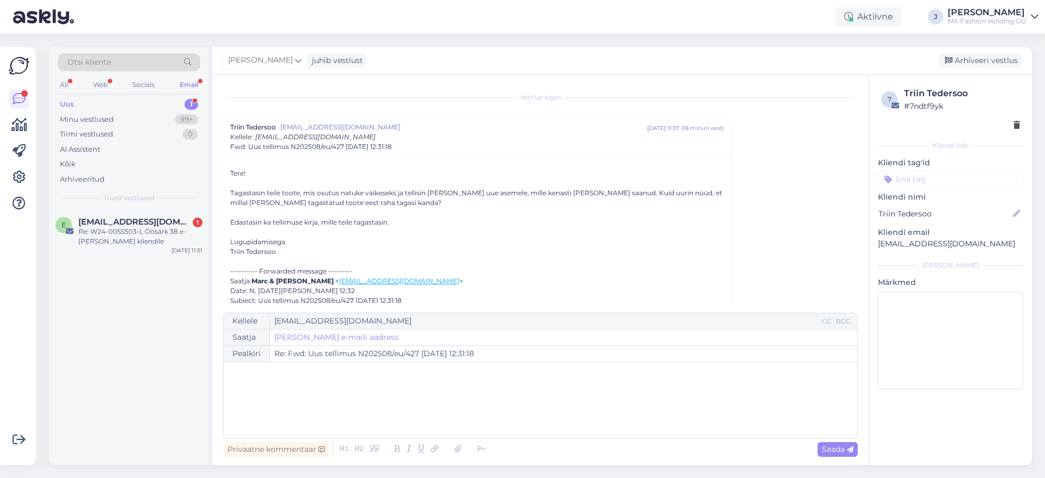
scroll to position [29, 0]
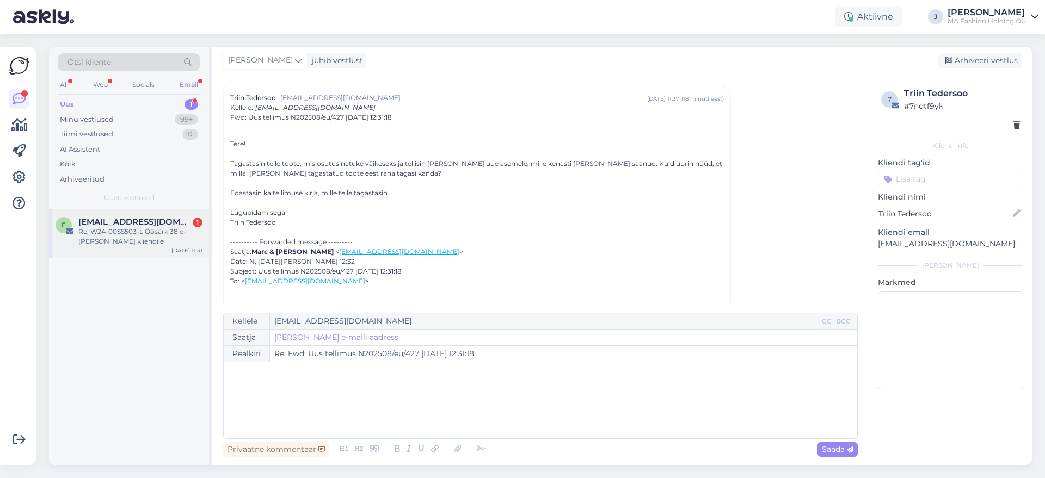
click at [91, 248] on div "e [EMAIL_ADDRESS][DOMAIN_NAME] 1 Re: W24-00SS503-L Öösärk 38 e-[PERSON_NAME] kl…" at bounding box center [129, 234] width 160 height 49
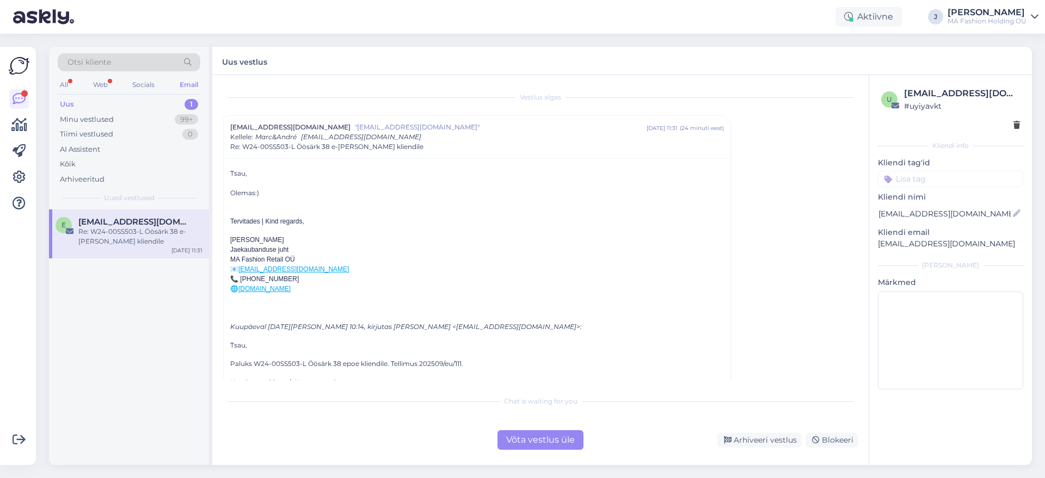
click at [546, 434] on div "Võta vestlus üle" at bounding box center [540, 440] width 86 height 20
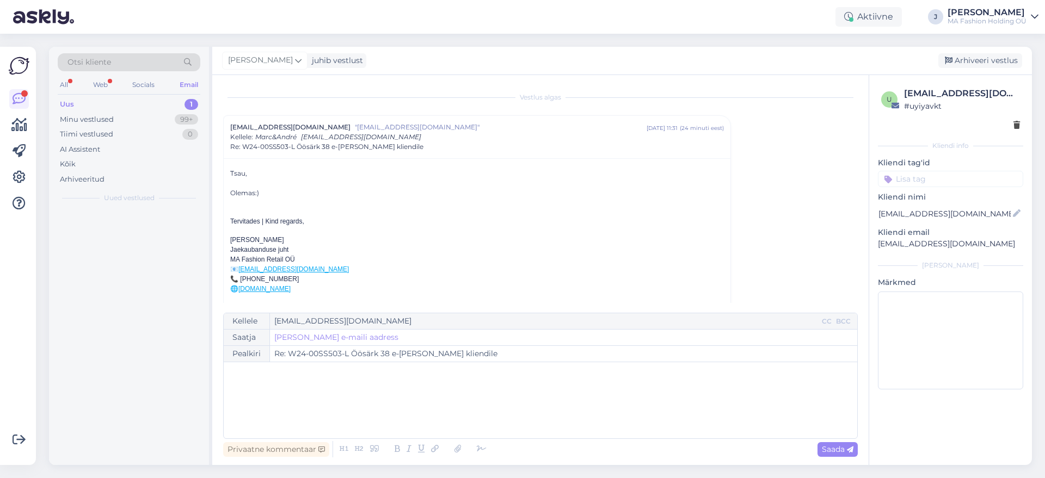
scroll to position [29, 0]
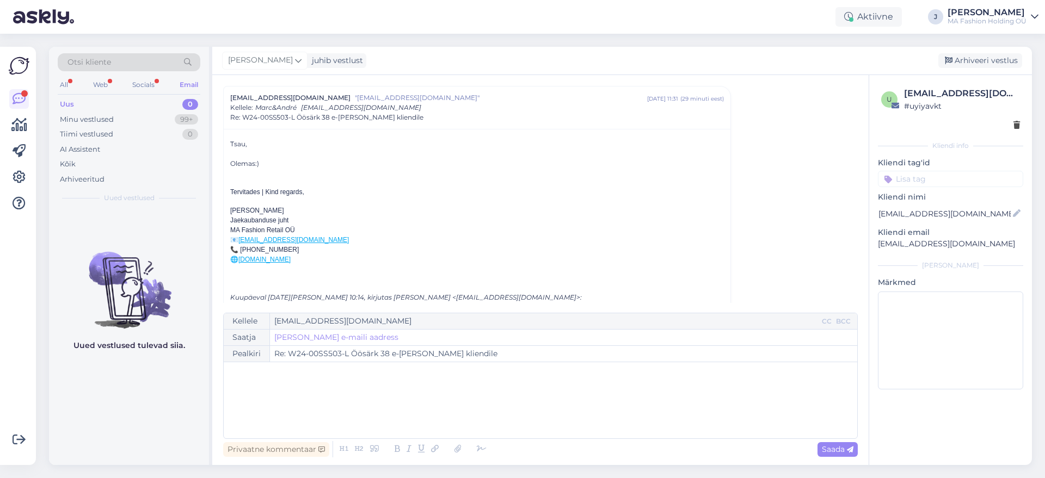
click at [145, 95] on div "Otsi kliente All Web Socials Email Uus 0 Minu vestlused 99+ Tiimi vestlused 0 A…" at bounding box center [129, 128] width 160 height 163
click at [138, 83] on div "Socials" at bounding box center [143, 85] width 27 height 14
click at [174, 108] on div "Uus 0" at bounding box center [129, 104] width 143 height 15
click at [180, 118] on div "99+" at bounding box center [186, 119] width 23 height 11
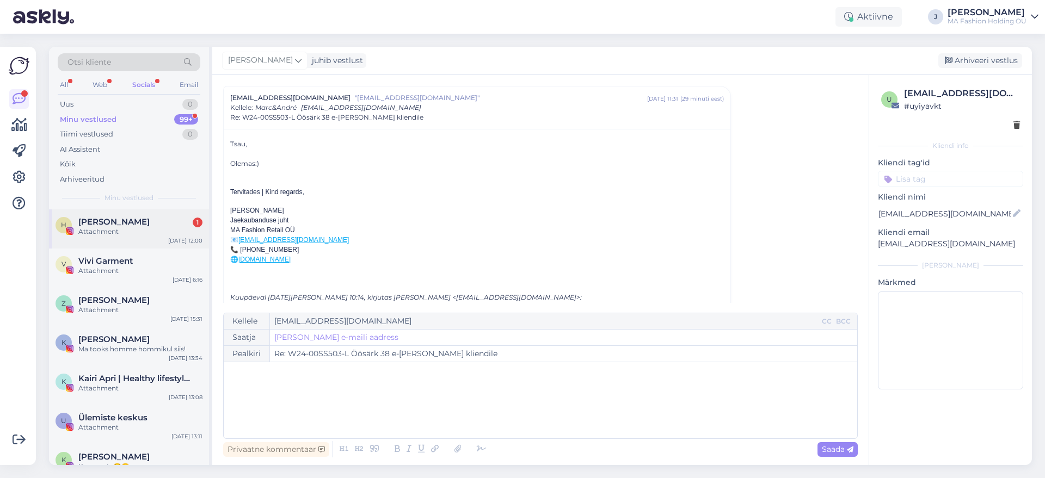
click at [163, 230] on div "Attachment" at bounding box center [140, 232] width 124 height 10
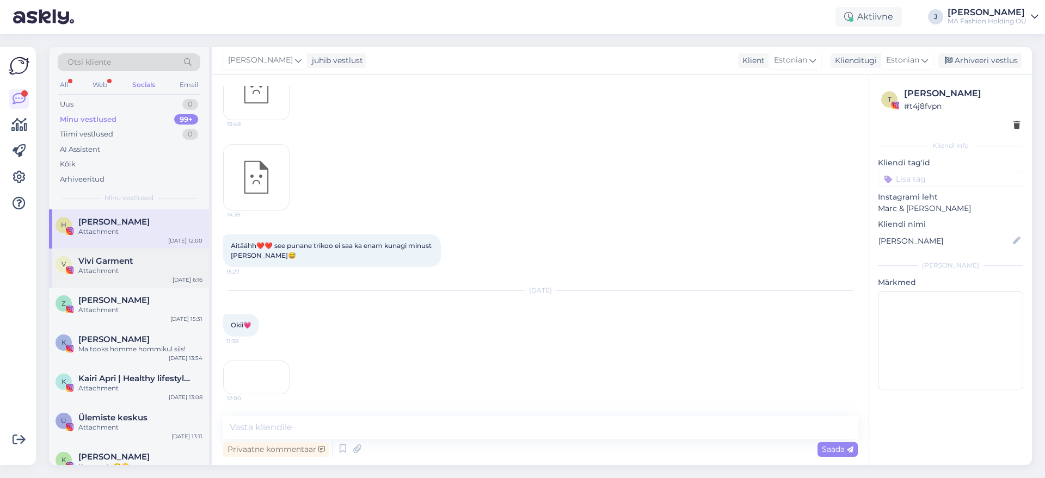
click at [158, 266] on div "Attachment" at bounding box center [140, 271] width 124 height 10
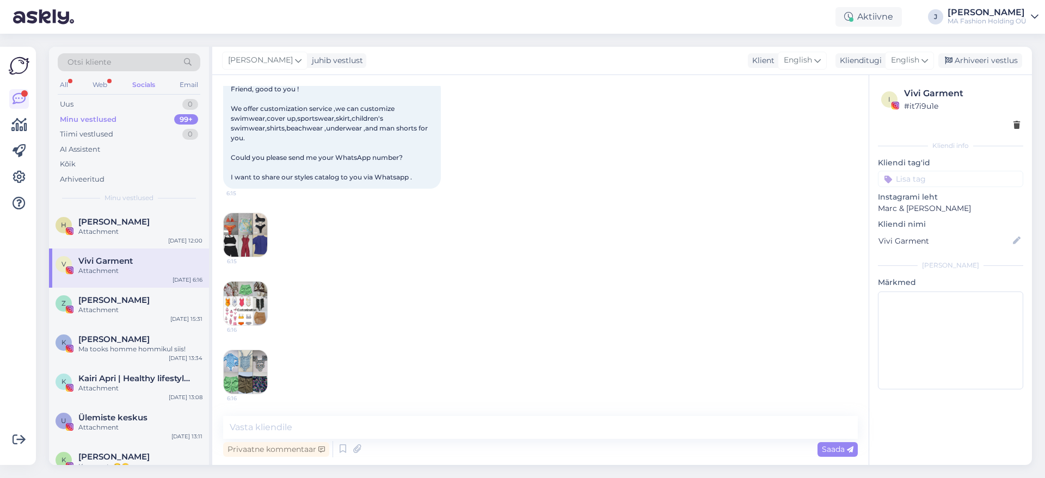
scroll to position [656, 0]
click at [109, 88] on div "All Web Socials Email" at bounding box center [129, 86] width 143 height 17
click at [105, 81] on div "Web" at bounding box center [99, 85] width 19 height 14
